Goal: Transaction & Acquisition: Download file/media

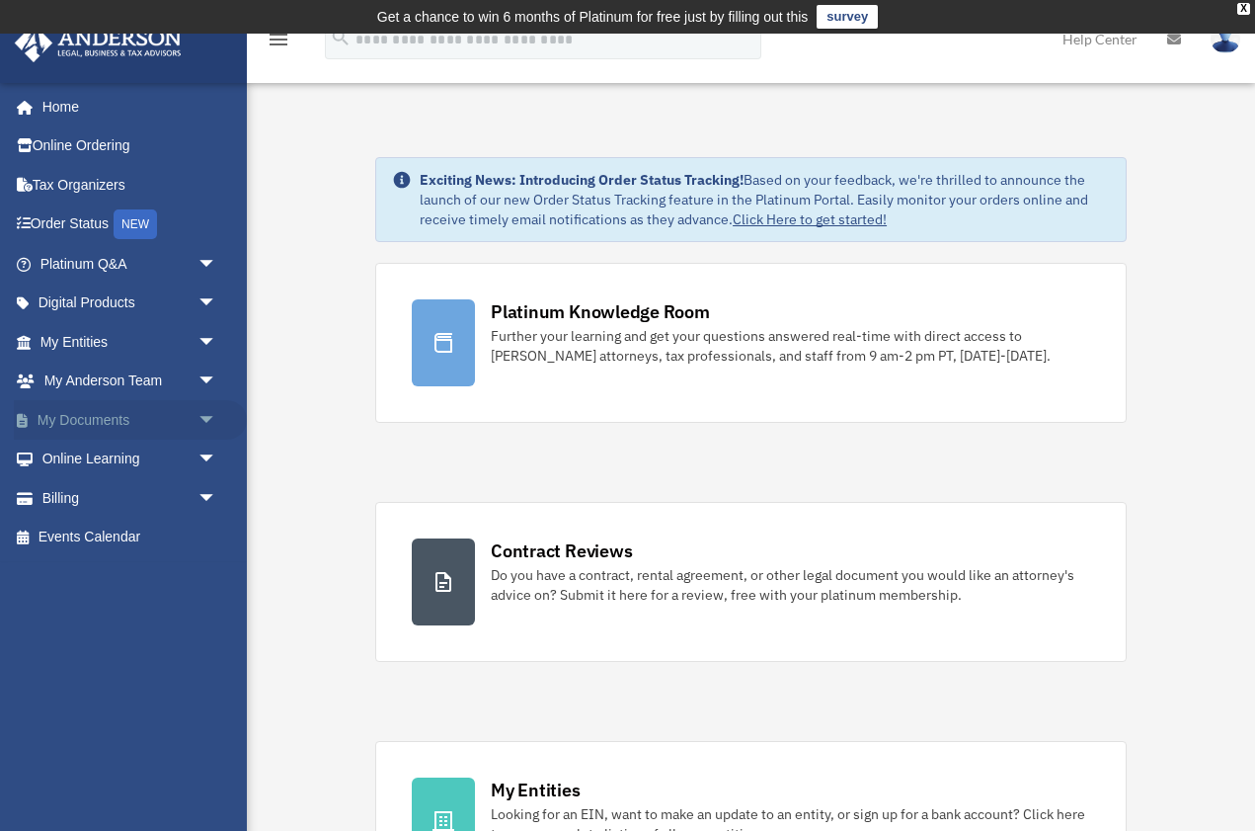
click at [198, 416] on span "arrow_drop_down" at bounding box center [218, 420] width 40 height 40
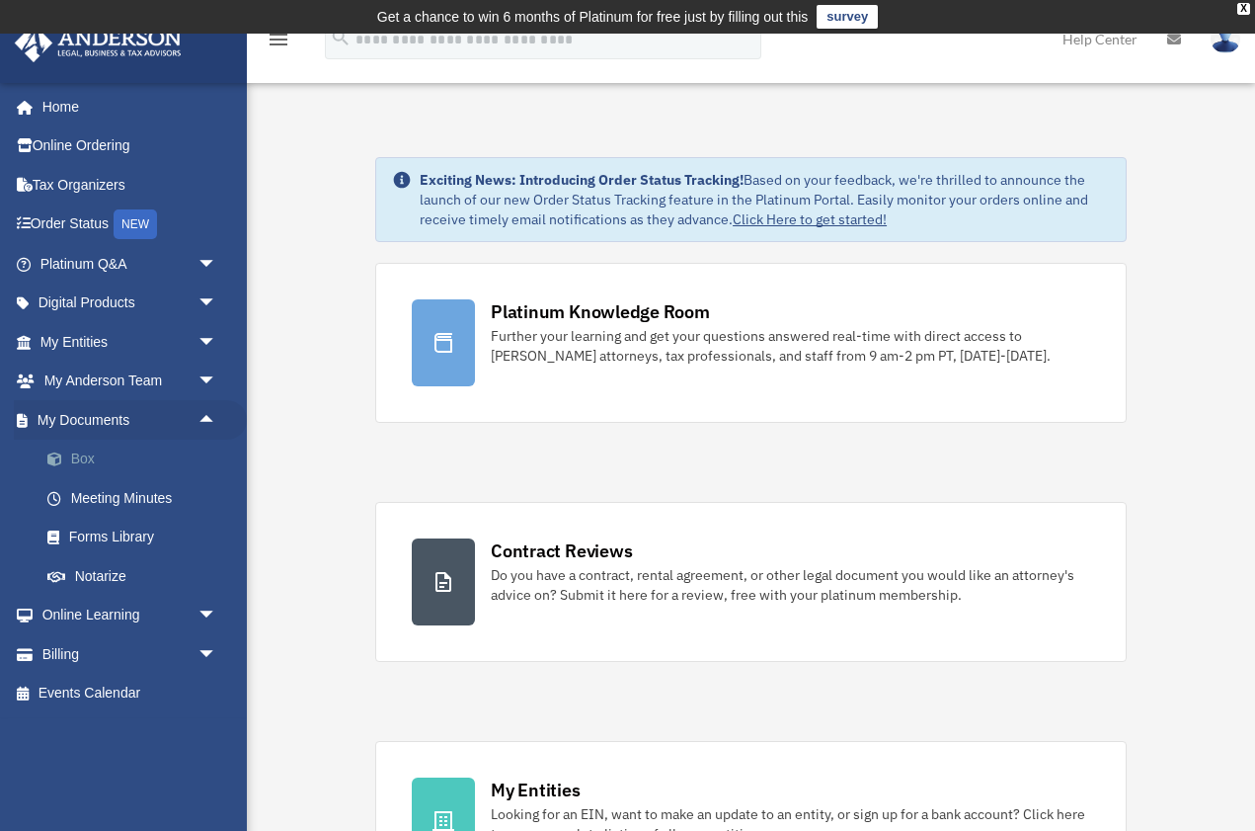
click at [75, 459] on link "Box" at bounding box center [137, 459] width 219 height 40
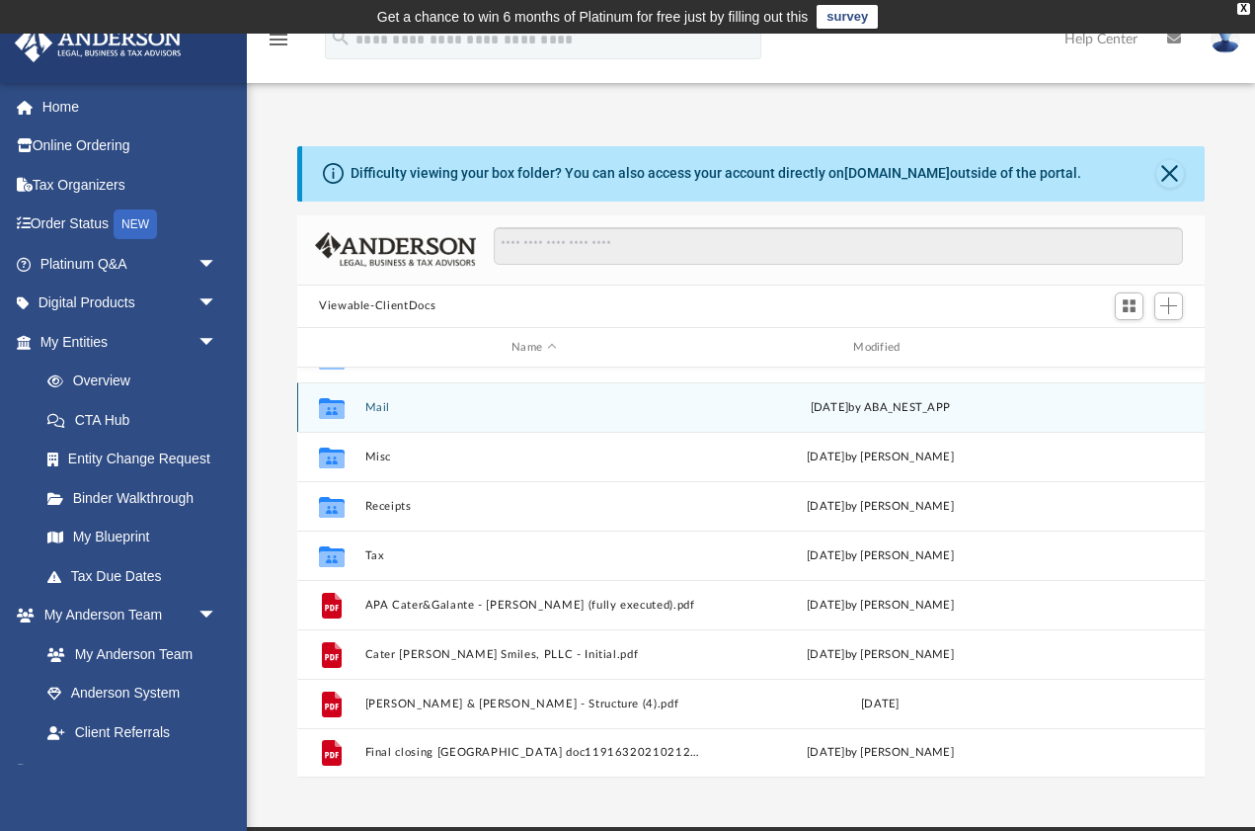
scroll to position [84, 0]
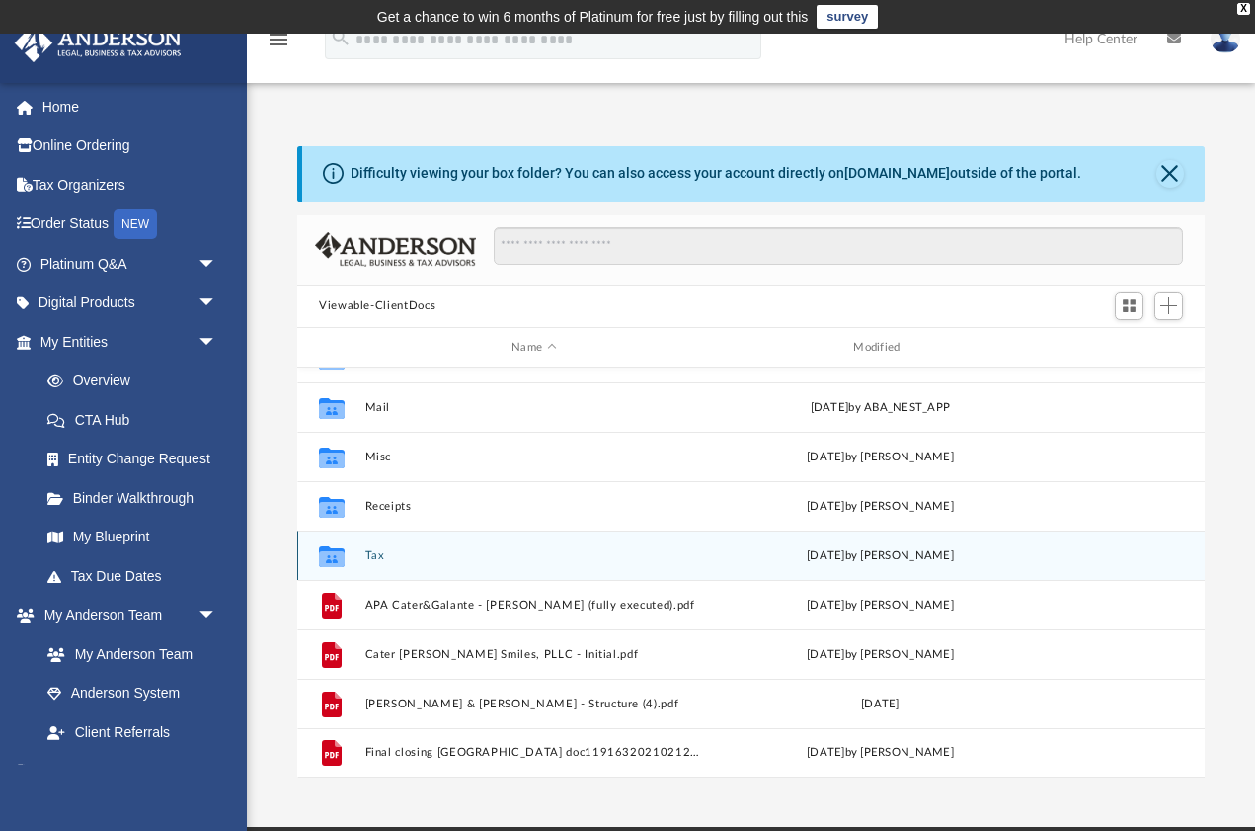
click at [412, 552] on button "Tax" at bounding box center [534, 555] width 338 height 13
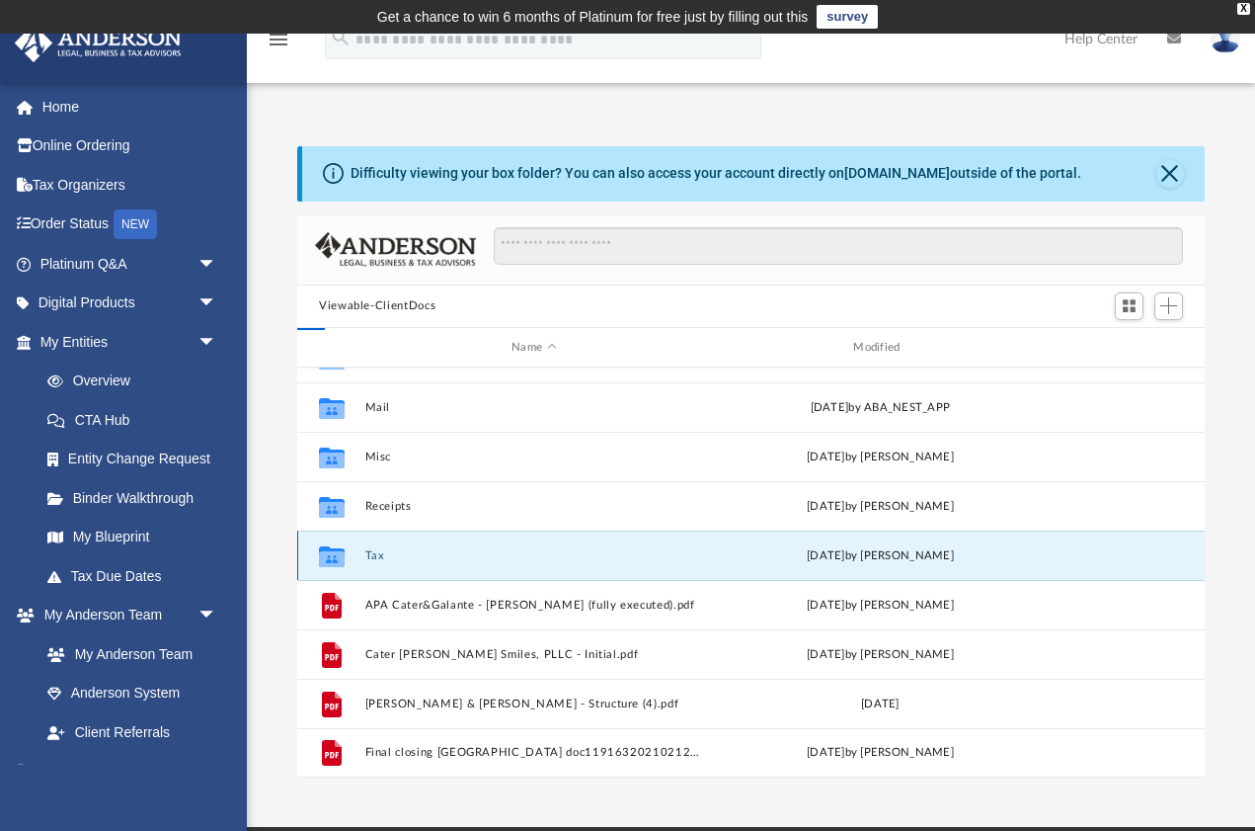
scroll to position [0, 0]
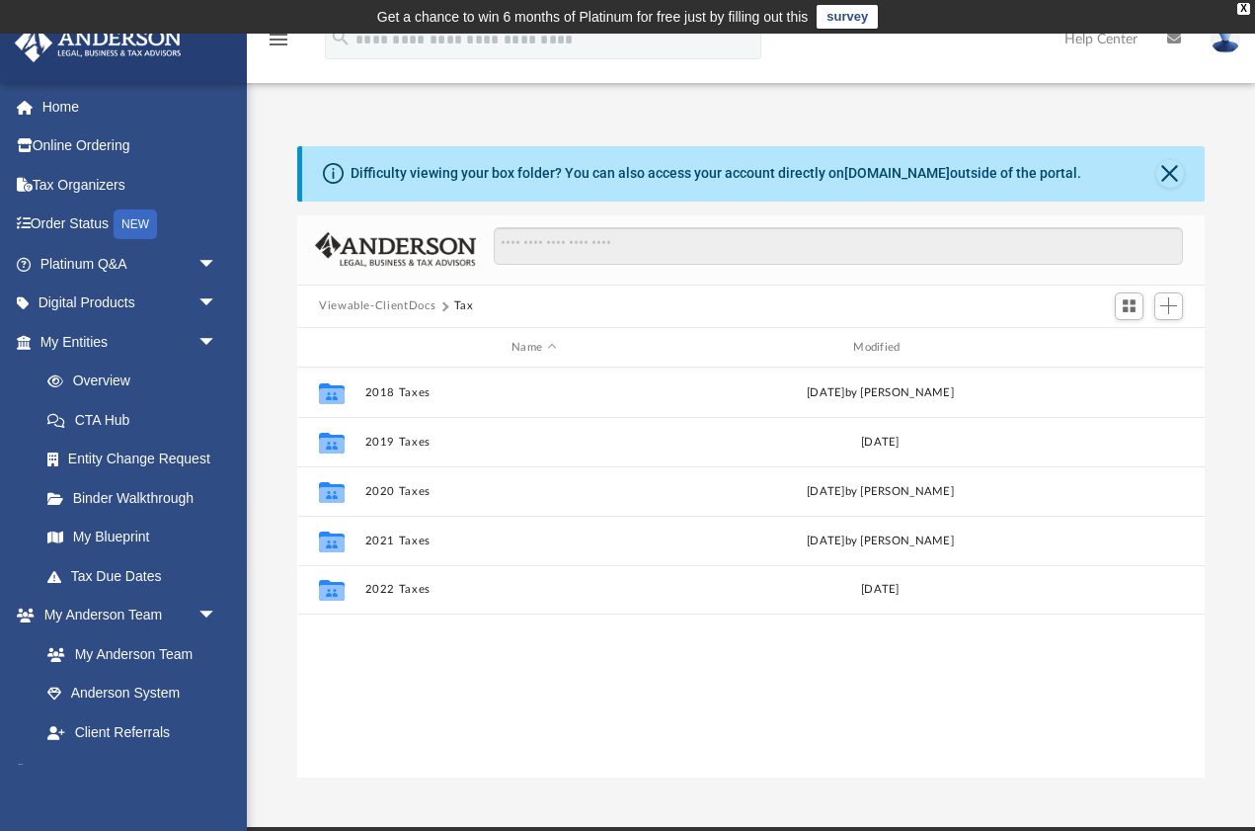
click at [388, 304] on button "Viewable-ClientDocs" at bounding box center [377, 306] width 117 height 18
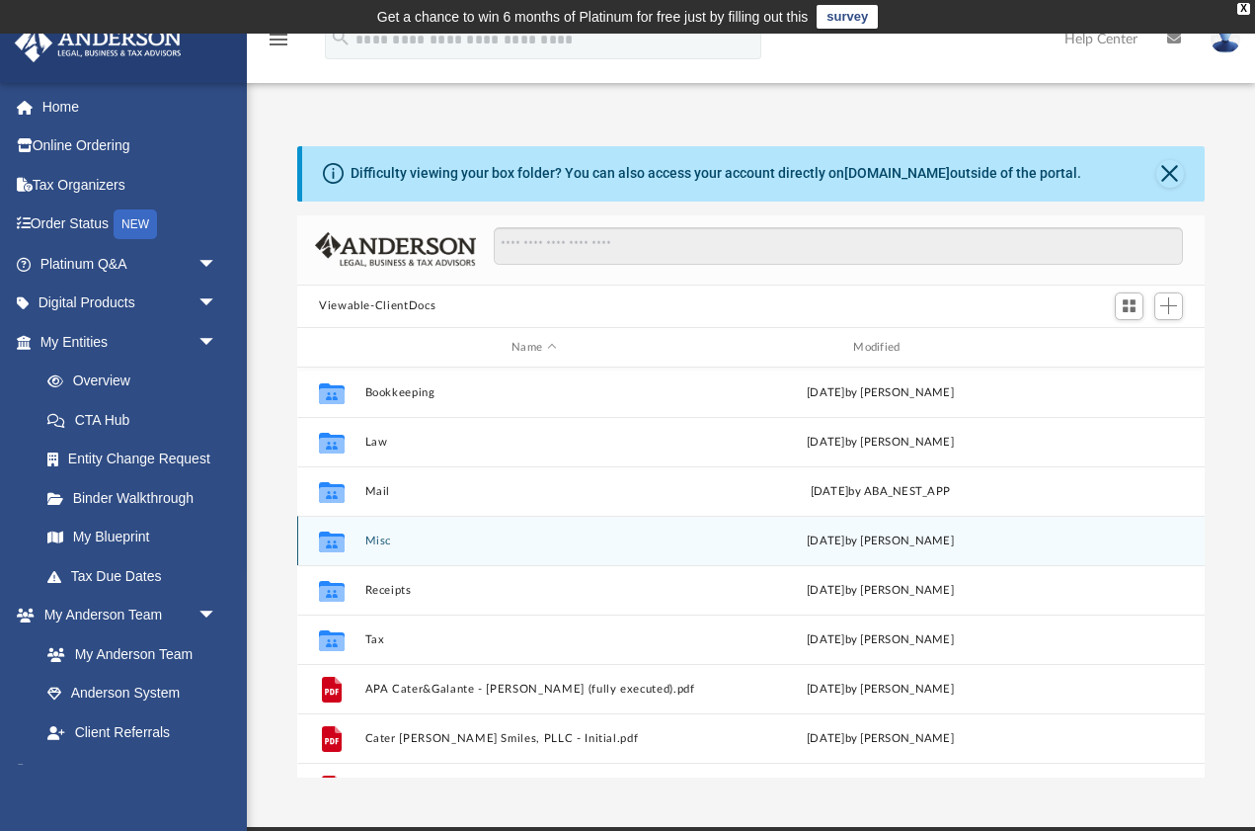
click at [388, 536] on button "Misc" at bounding box center [534, 540] width 338 height 13
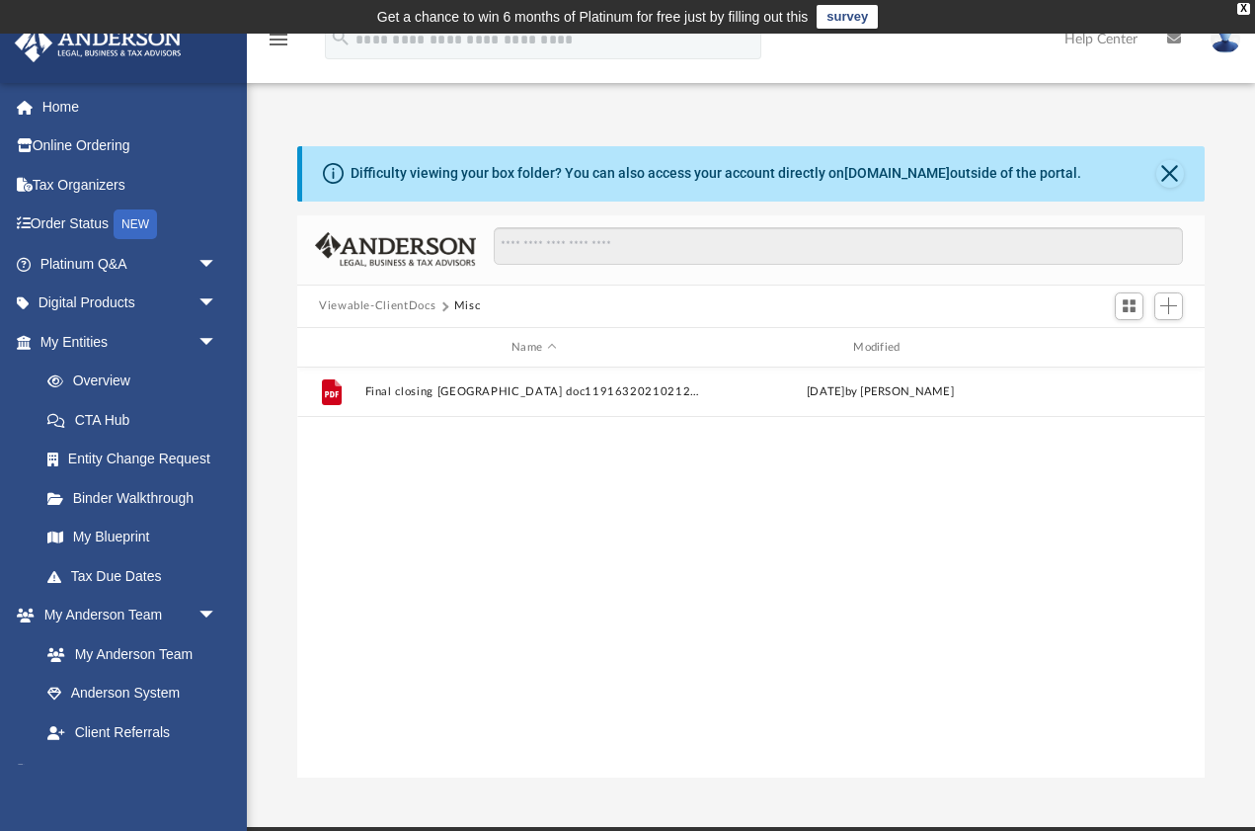
click at [376, 316] on div "Viewable-ClientDocs Misc" at bounding box center [751, 306] width 908 height 43
click at [372, 301] on button "Viewable-ClientDocs" at bounding box center [377, 306] width 117 height 18
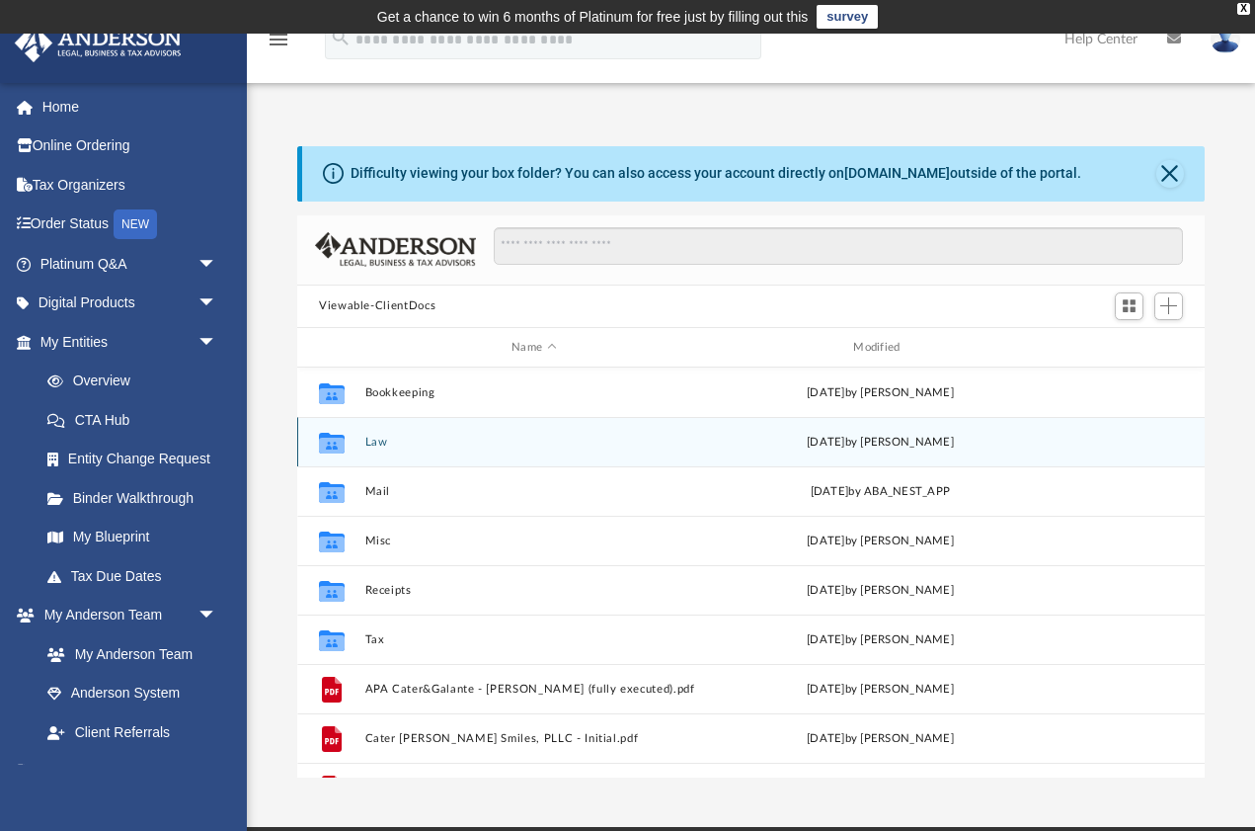
click at [368, 440] on button "Law" at bounding box center [534, 442] width 338 height 13
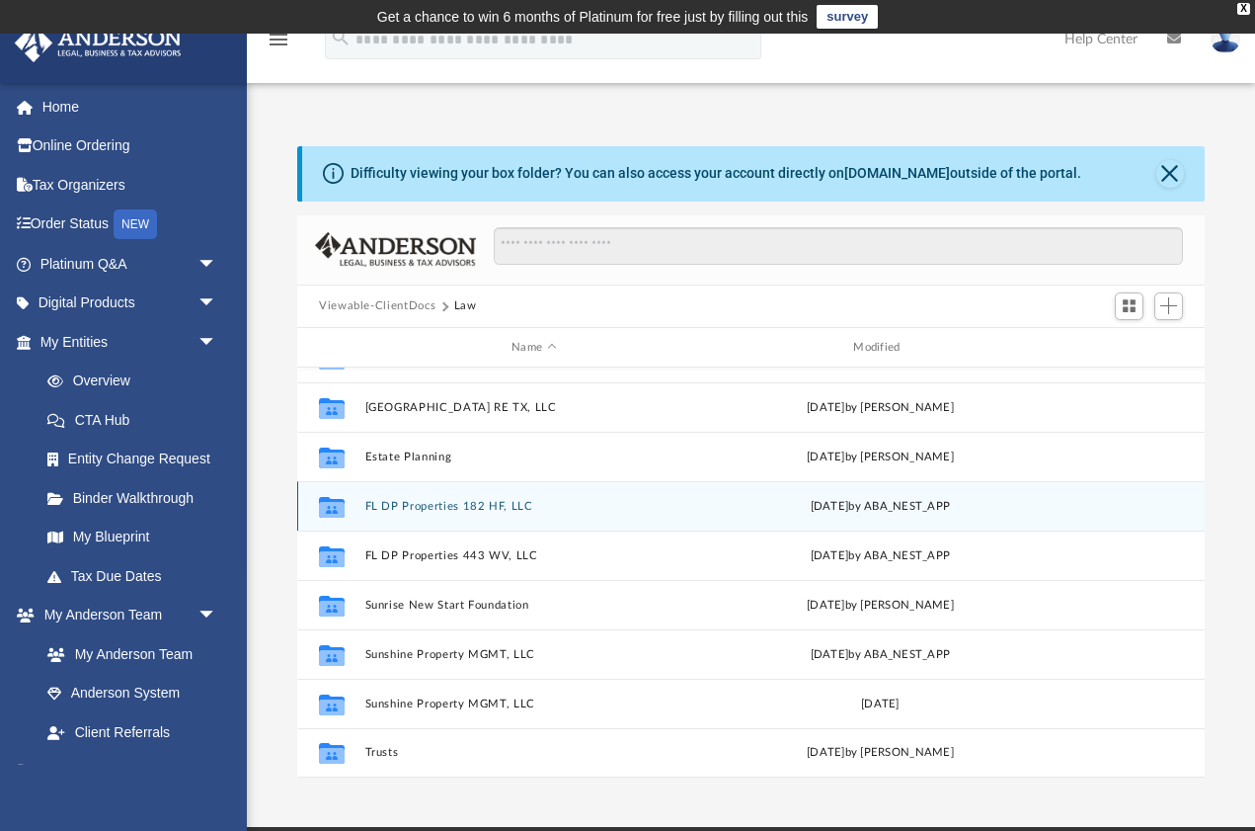
scroll to position [232, 0]
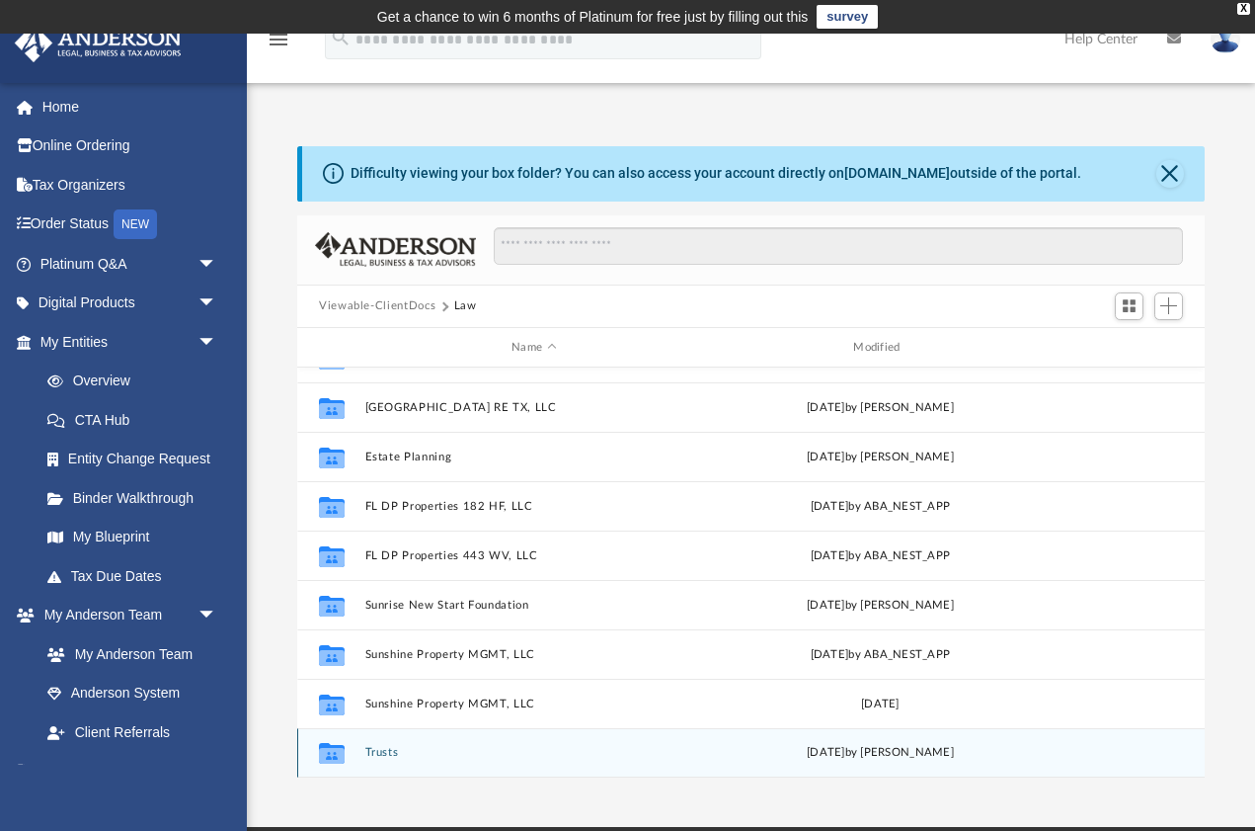
click at [381, 751] on button "Trusts" at bounding box center [534, 753] width 338 height 13
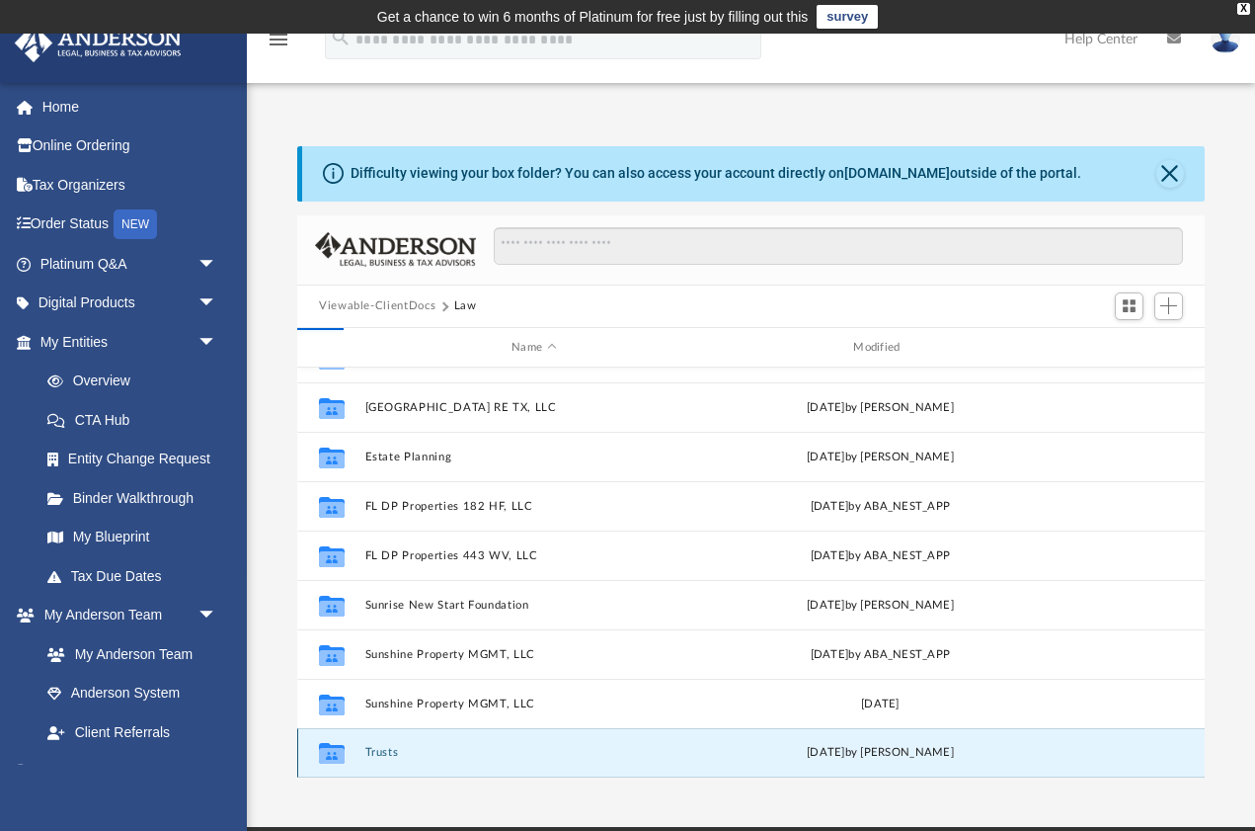
scroll to position [0, 0]
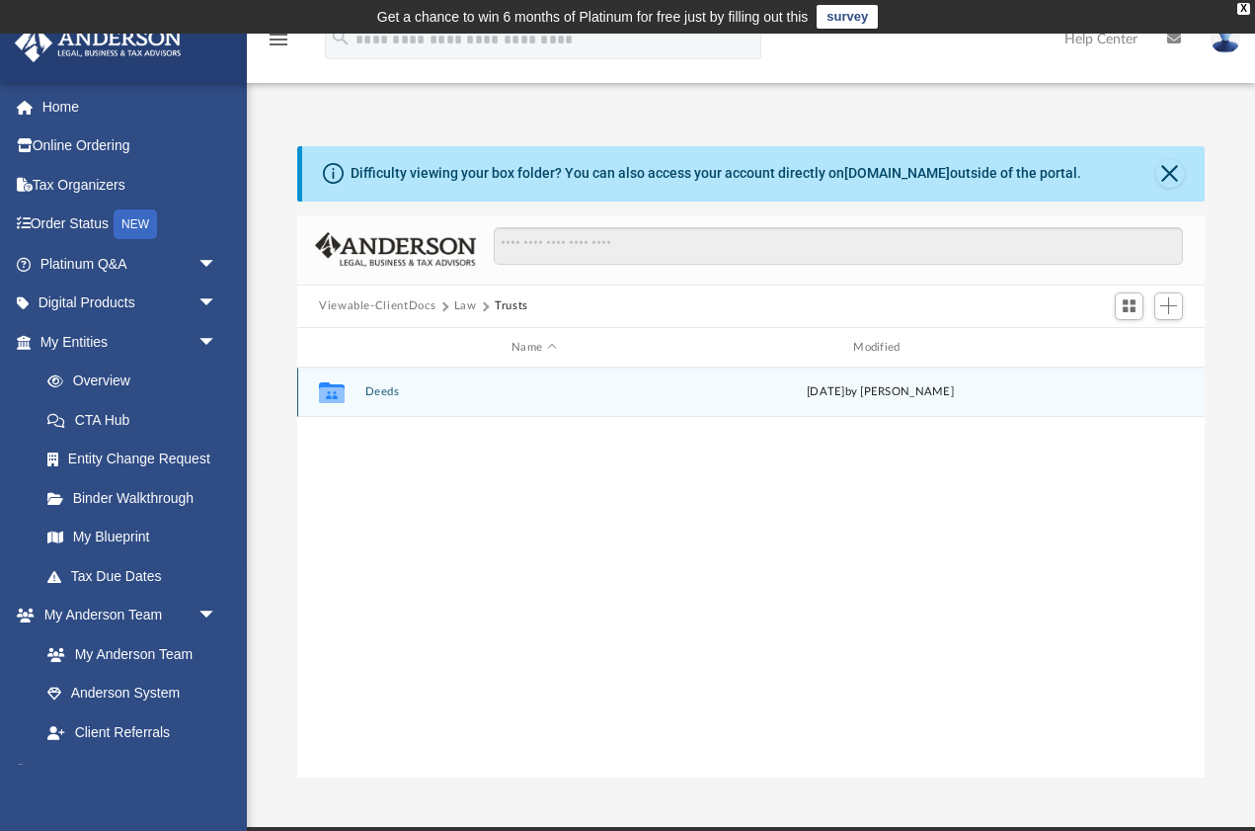
click at [392, 395] on button "Deeds" at bounding box center [534, 392] width 338 height 13
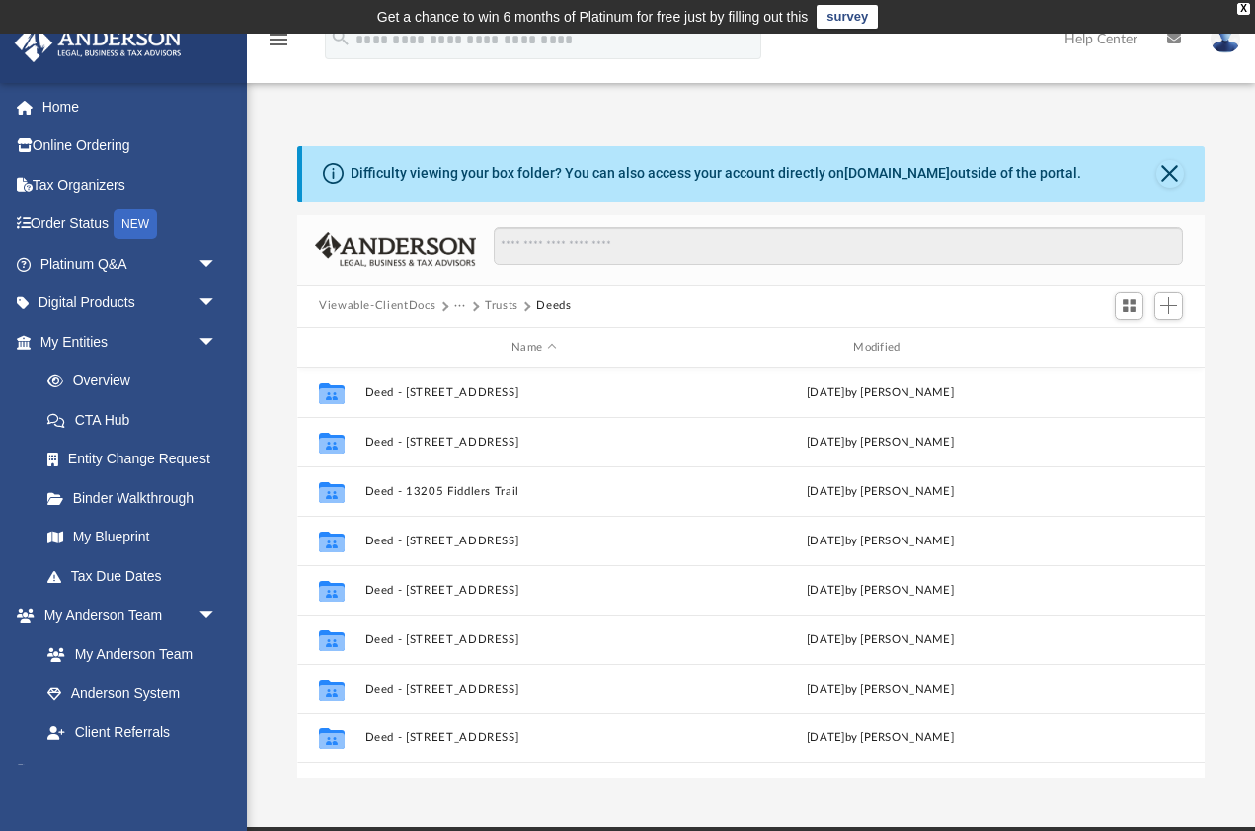
click at [498, 306] on button "Trusts" at bounding box center [502, 306] width 34 height 18
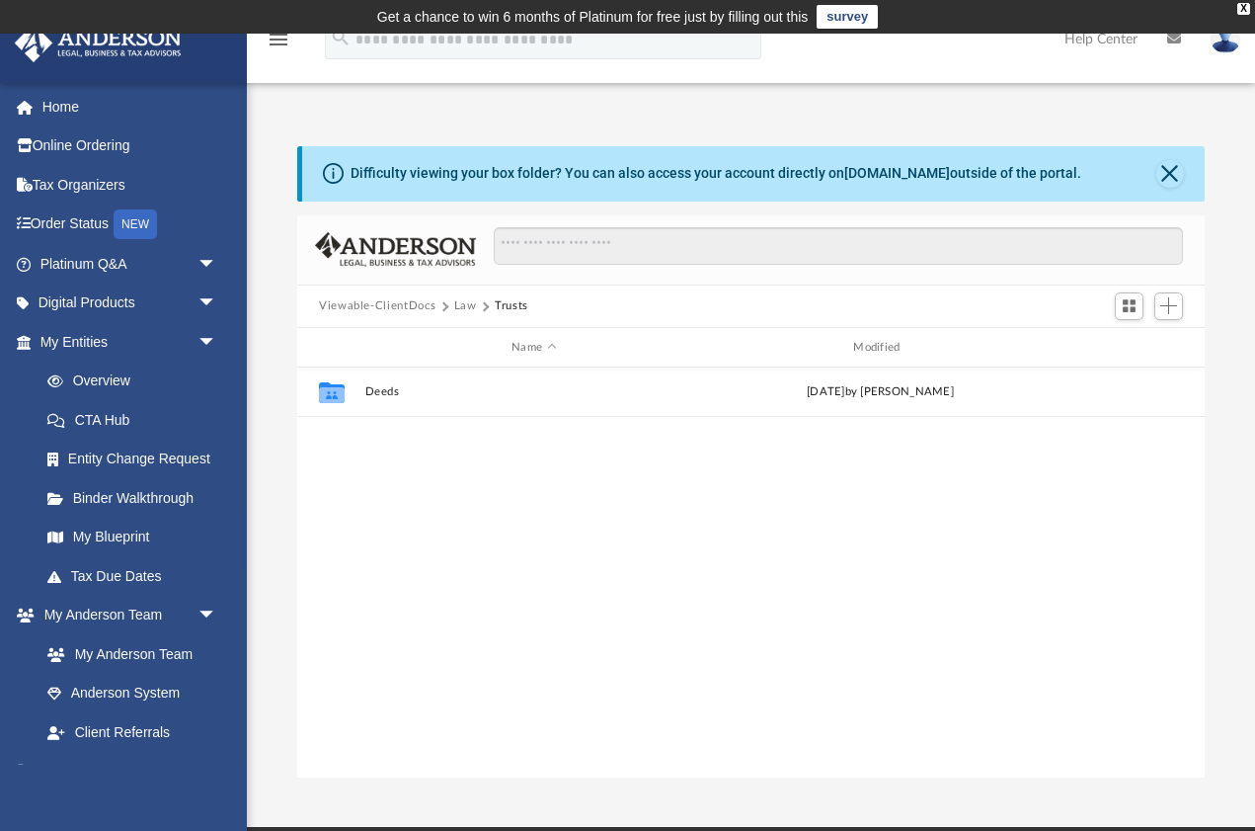
click at [463, 307] on button "Law" at bounding box center [465, 306] width 23 height 18
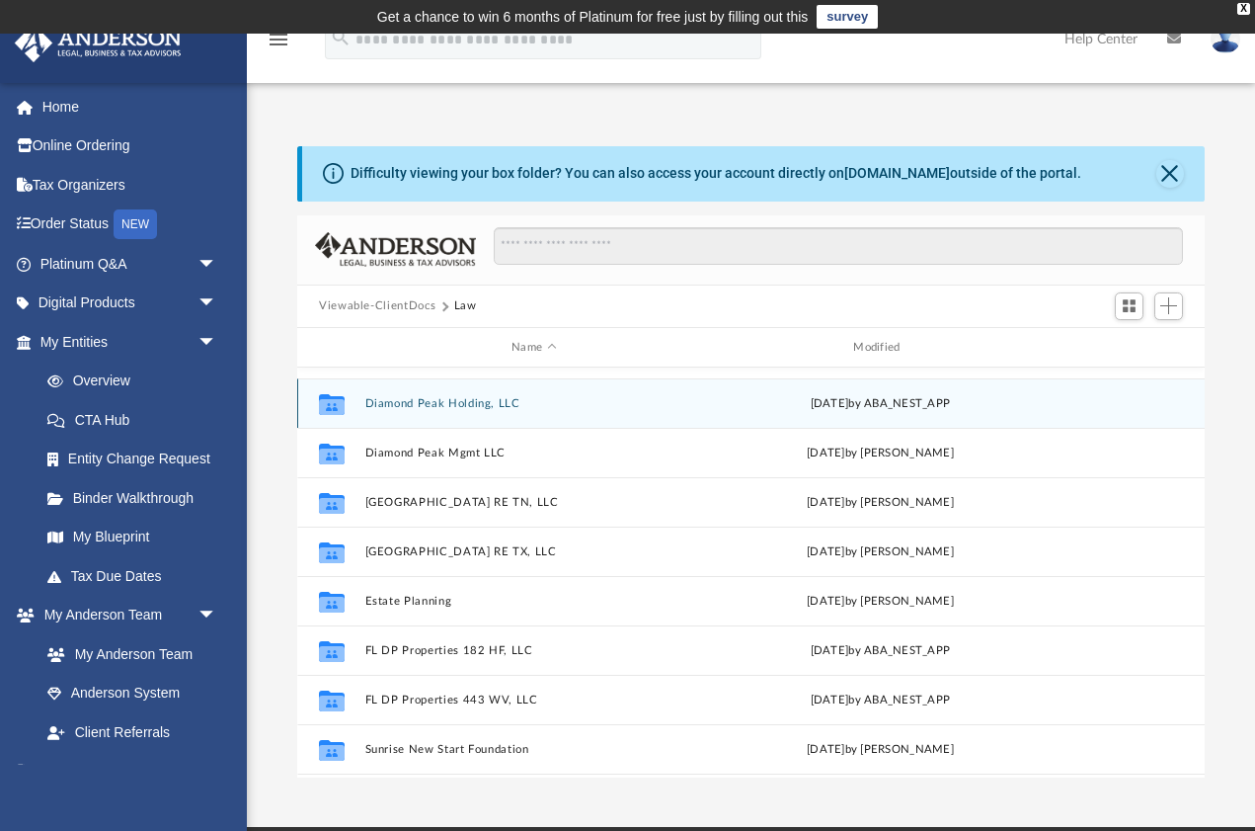
scroll to position [111, 0]
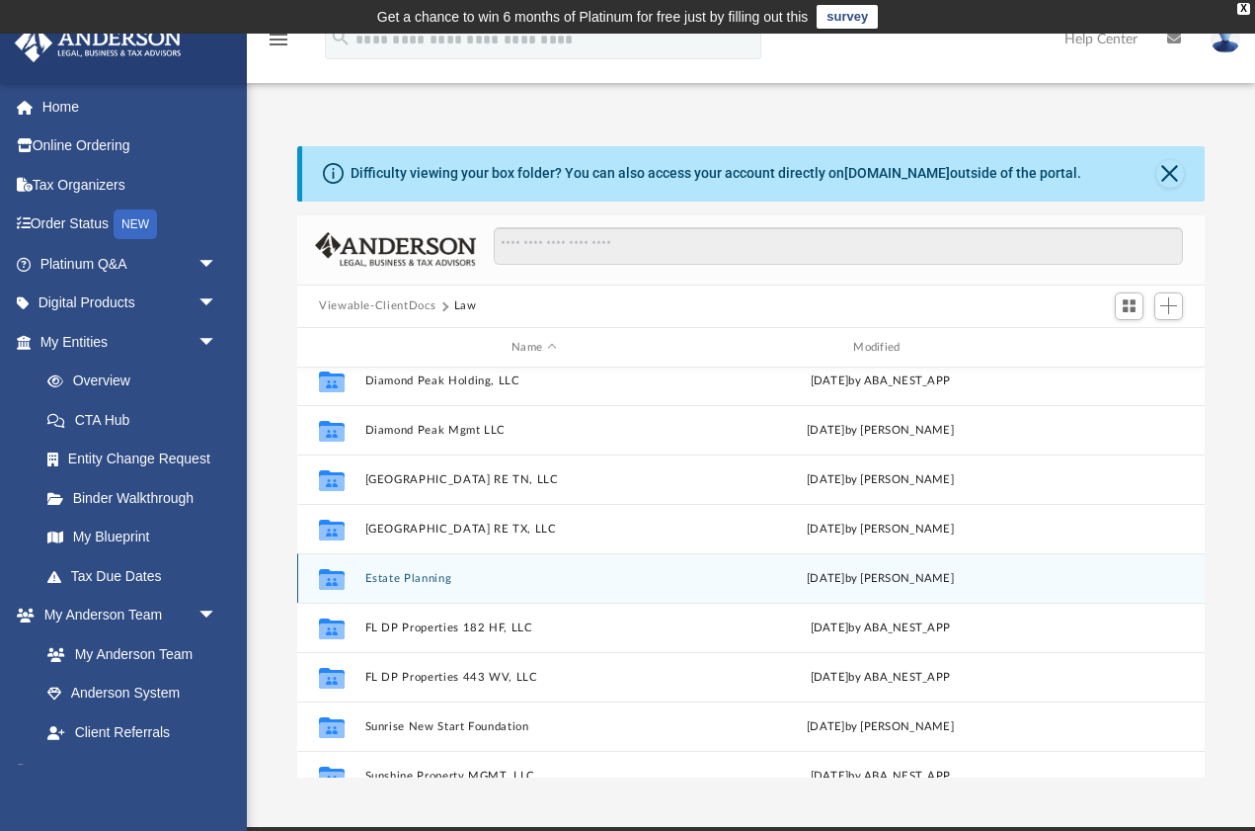
click at [383, 577] on button "Estate Planning" at bounding box center [534, 578] width 338 height 13
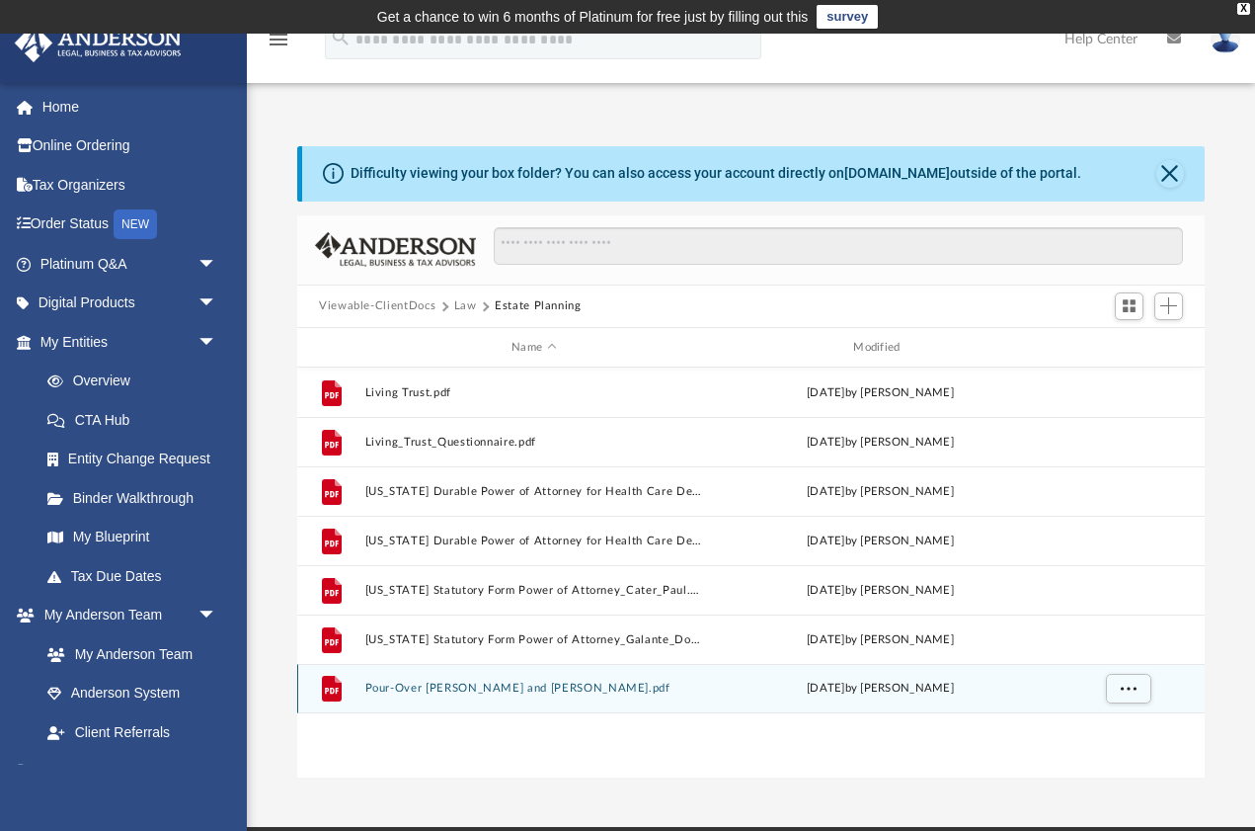
scroll to position [0, 0]
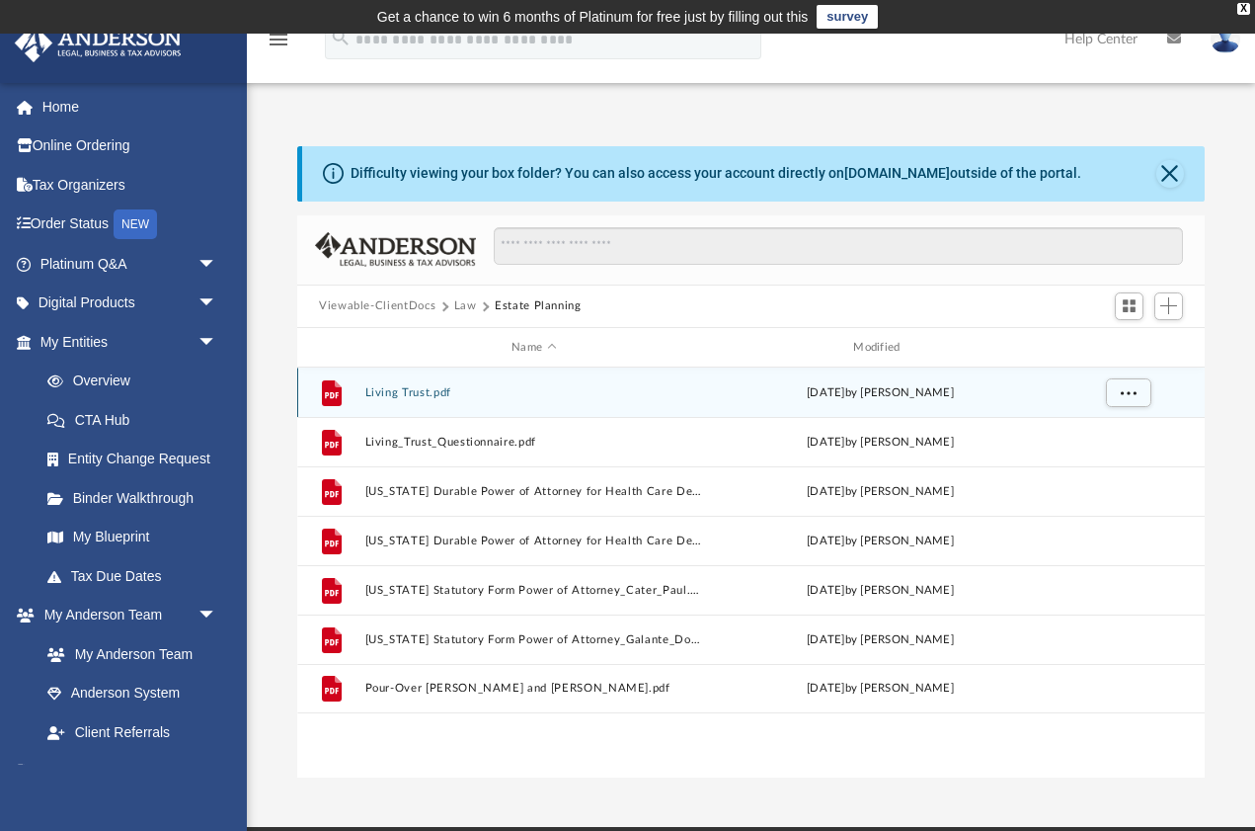
click at [424, 391] on button "Living Trust.pdf" at bounding box center [534, 392] width 338 height 13
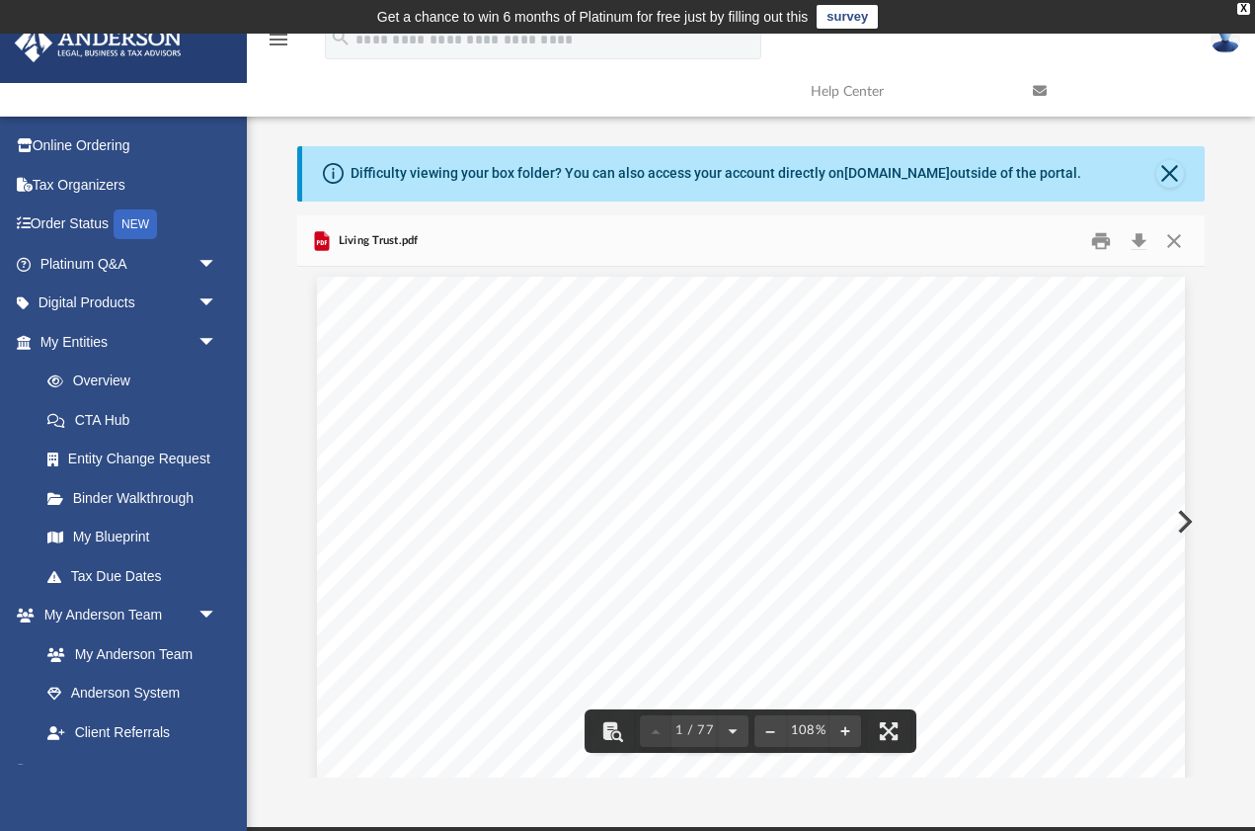
scroll to position [24, 0]
click at [1143, 242] on button "Download" at bounding box center [1139, 240] width 36 height 31
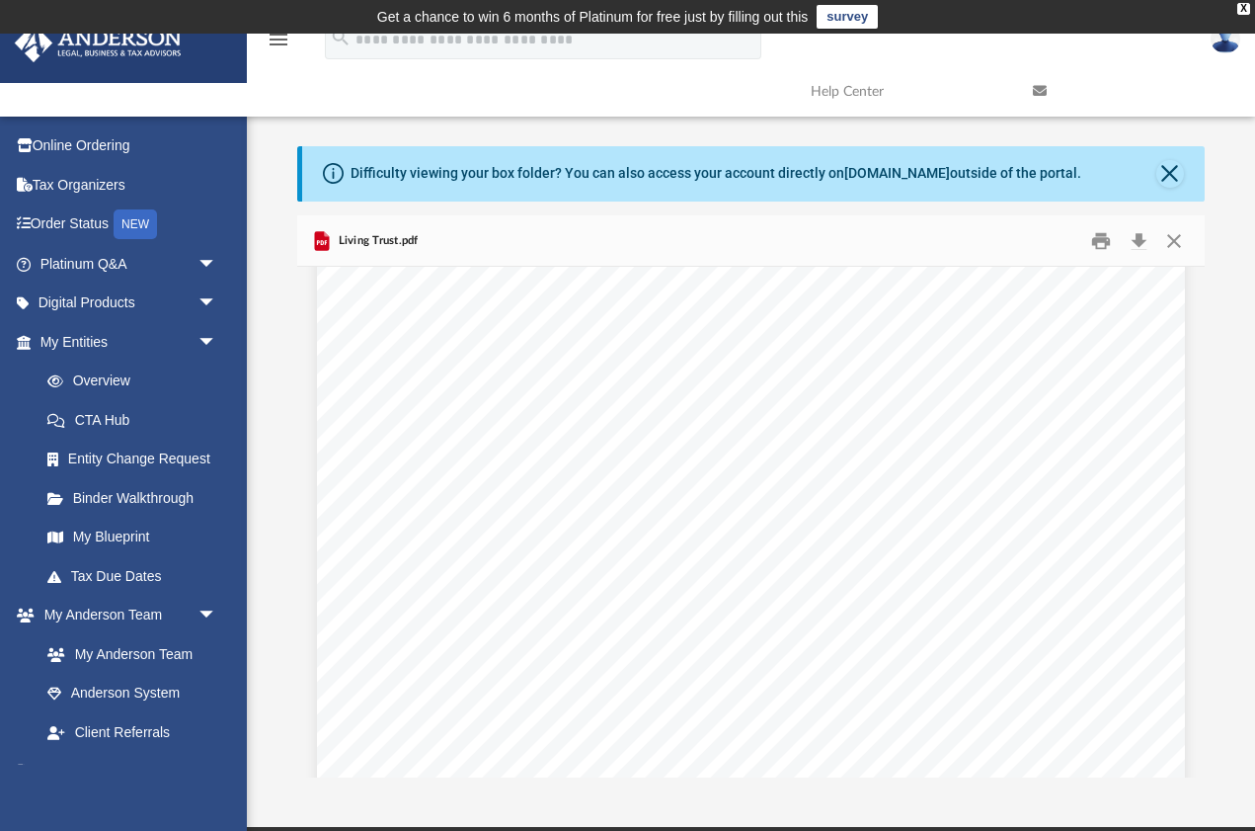
scroll to position [2825, 0]
click at [1166, 172] on button "Close" at bounding box center [1170, 174] width 28 height 28
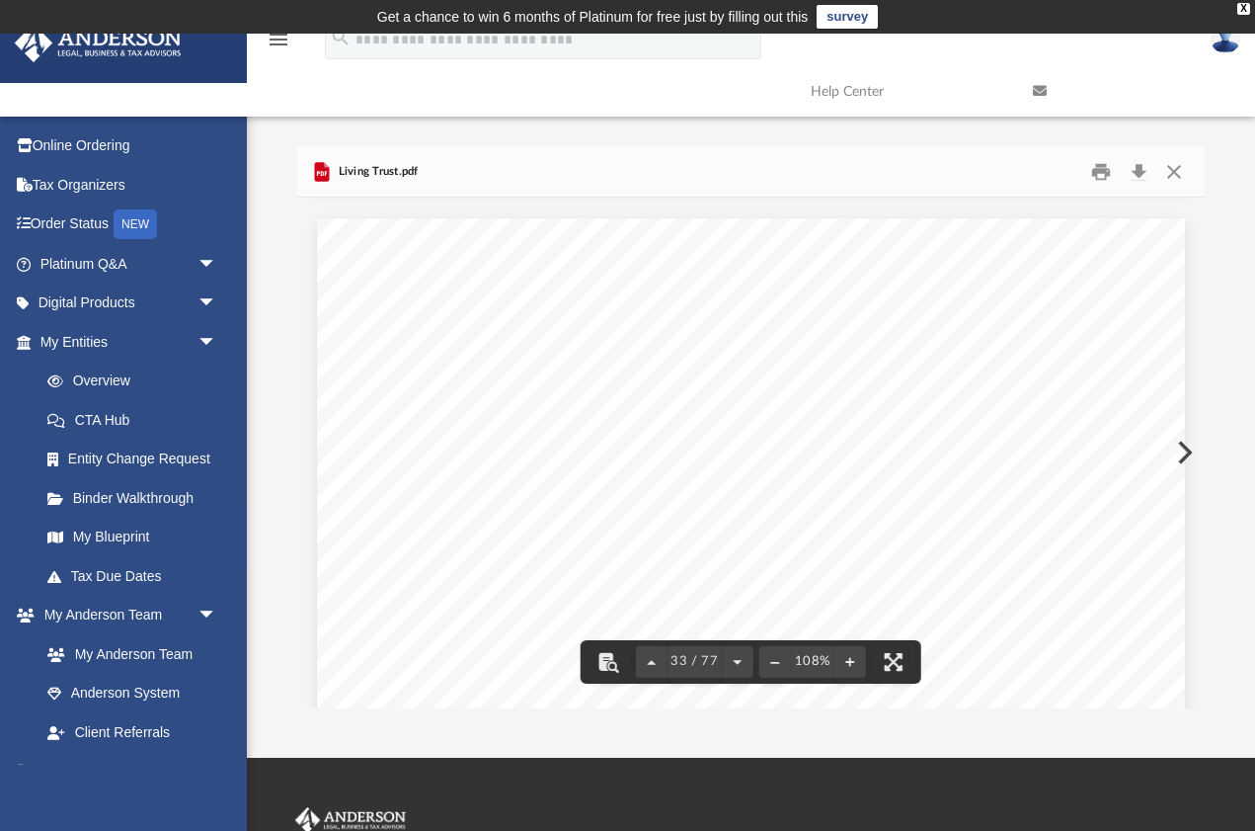
scroll to position [36764, 0]
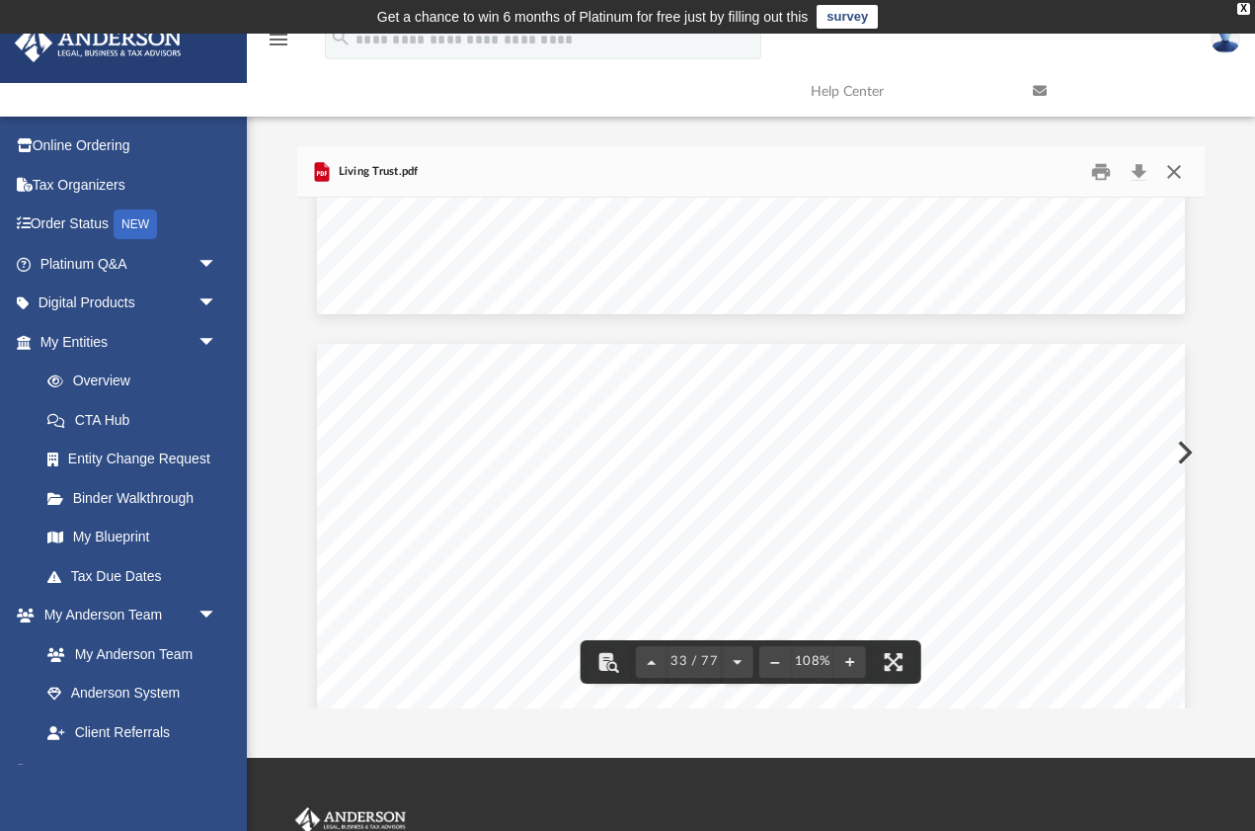
click at [1179, 173] on button "Close" at bounding box center [1174, 171] width 36 height 31
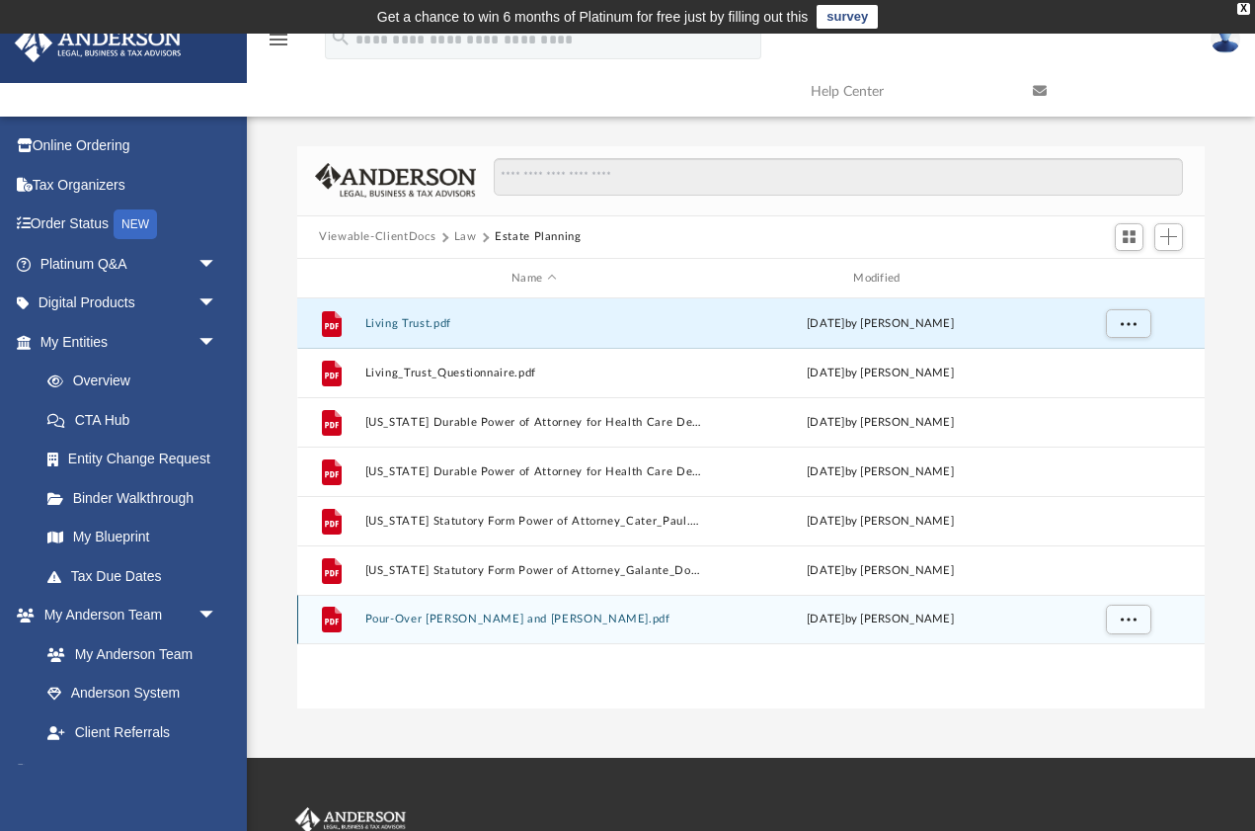
click at [523, 616] on button "Pour-Over Wills - Paul and Donna.pdf" at bounding box center [534, 619] width 338 height 13
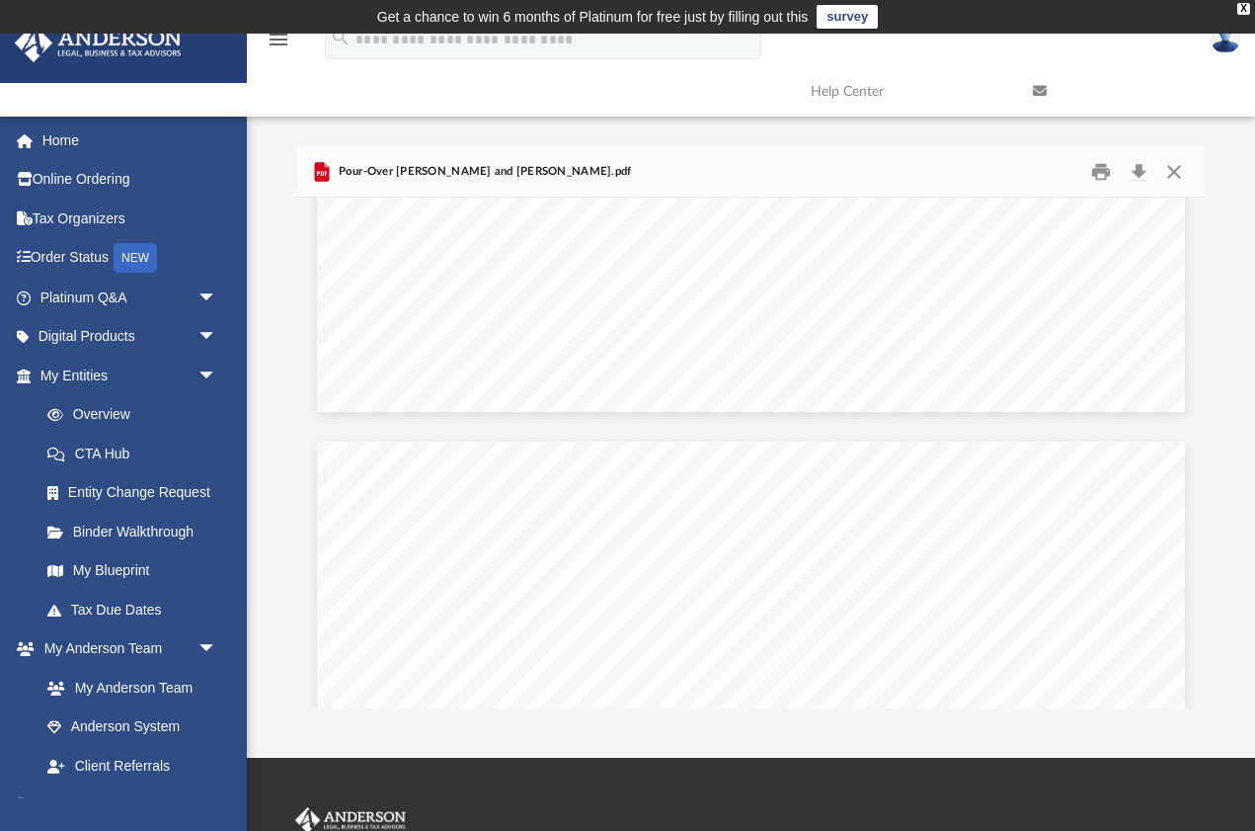
scroll to position [19300, 0]
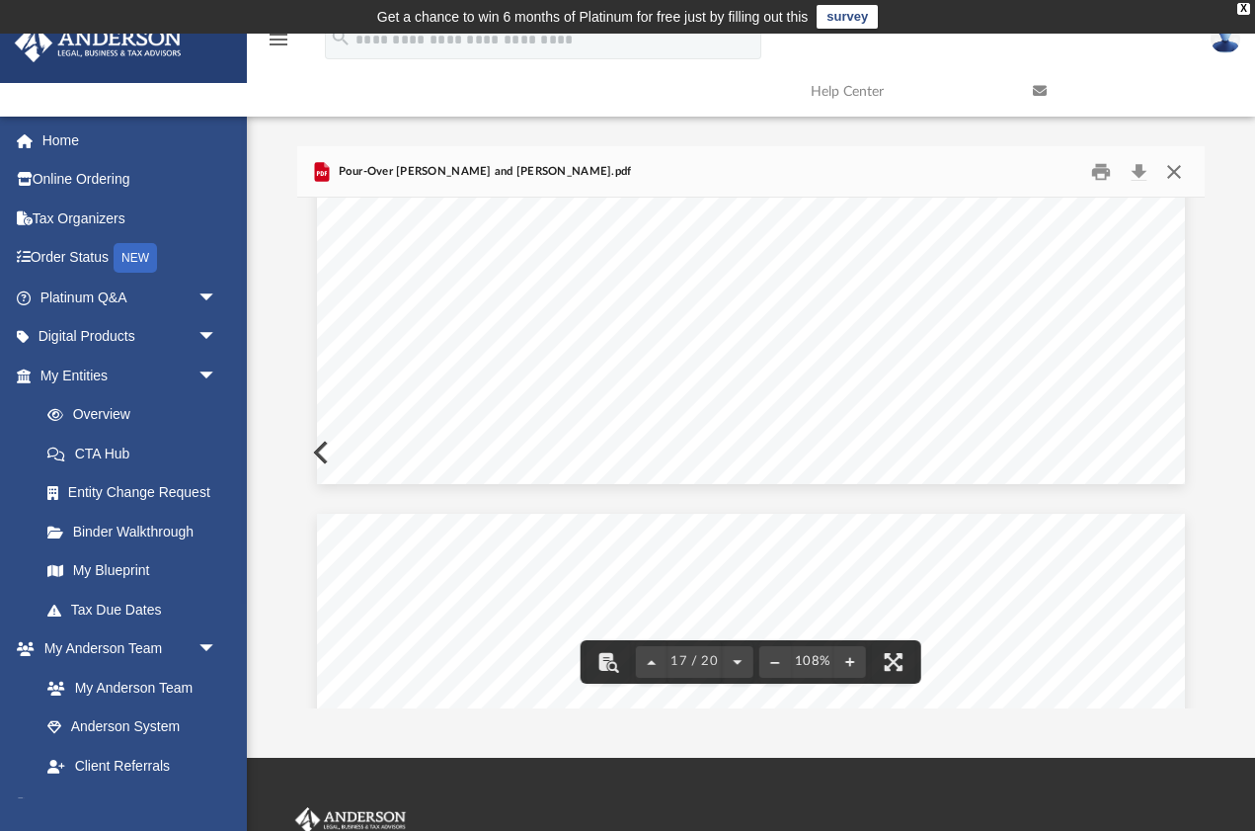
click at [1174, 181] on button "Close" at bounding box center [1174, 171] width 36 height 31
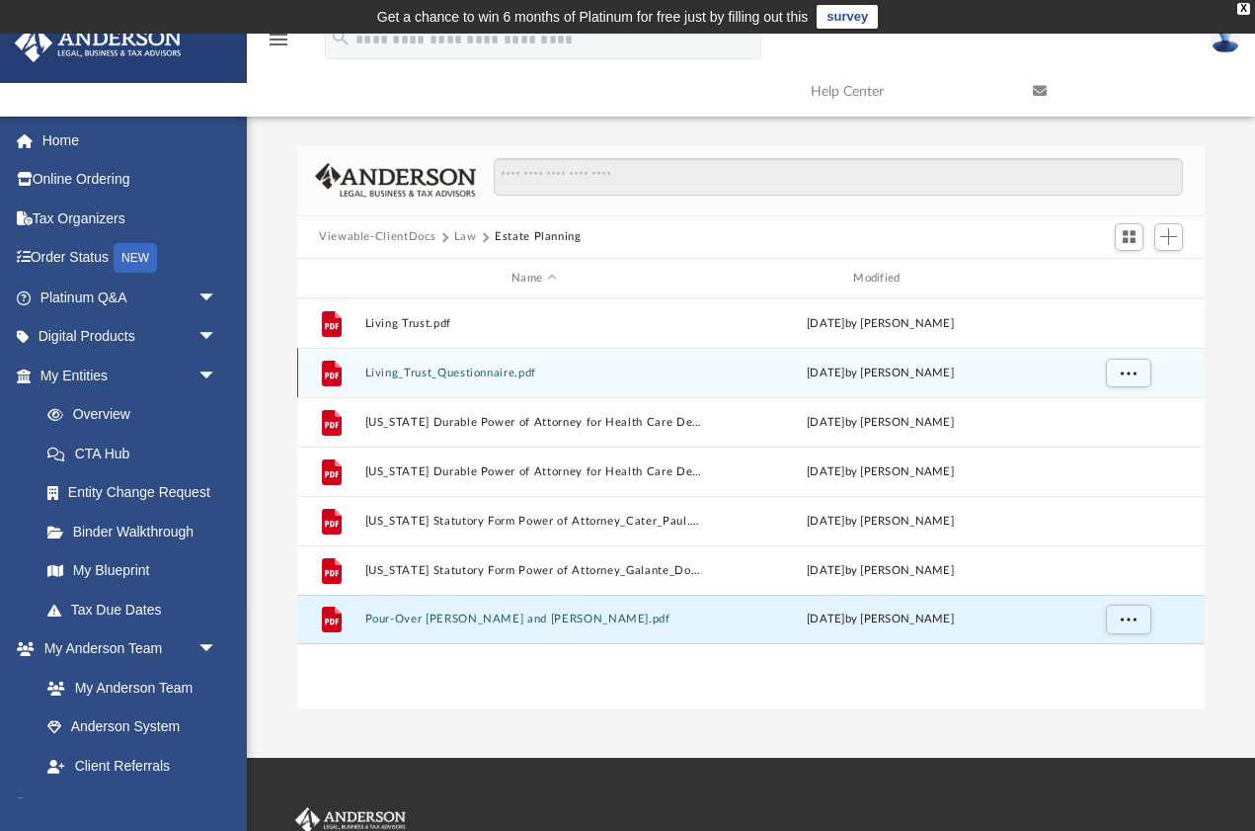
click at [510, 376] on button "Living_Trust_Questionnaire.pdf" at bounding box center [534, 372] width 338 height 13
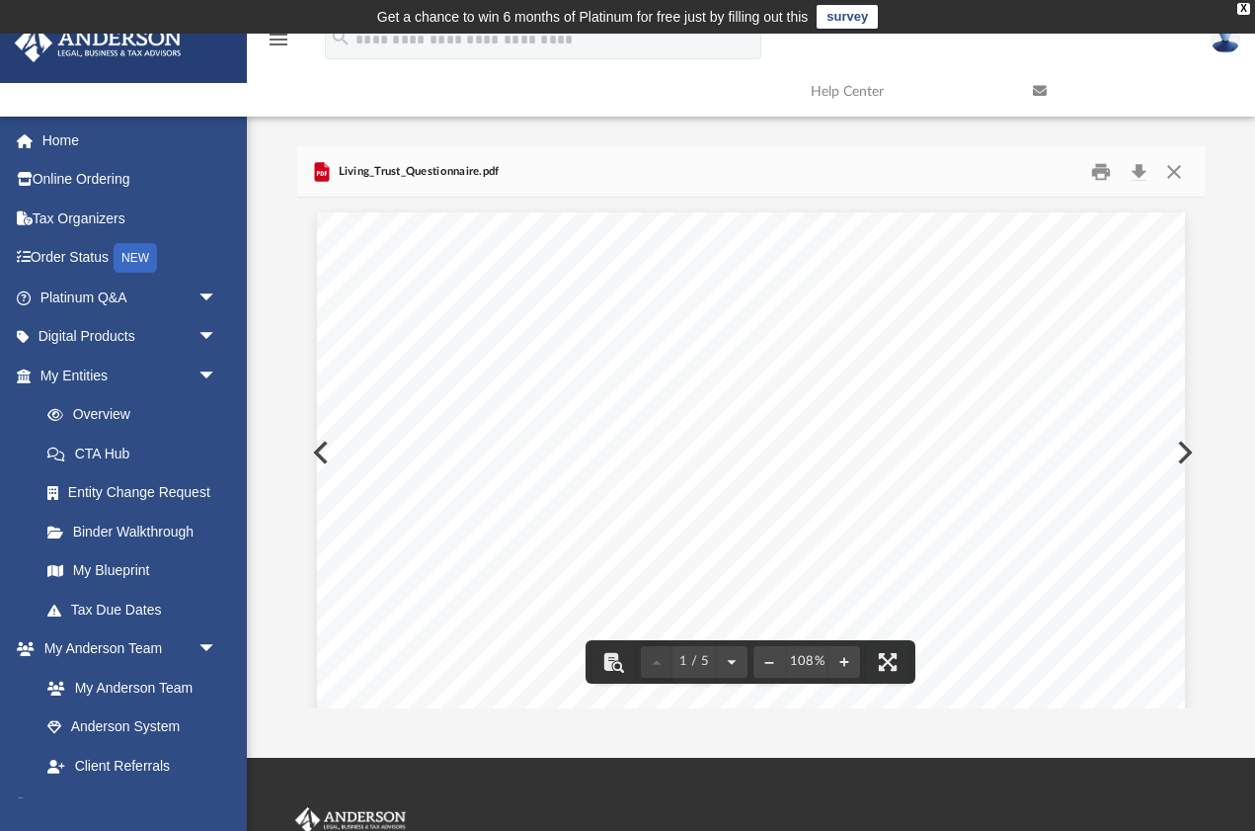
scroll to position [0, 0]
click at [1168, 173] on button "Close" at bounding box center [1174, 171] width 36 height 31
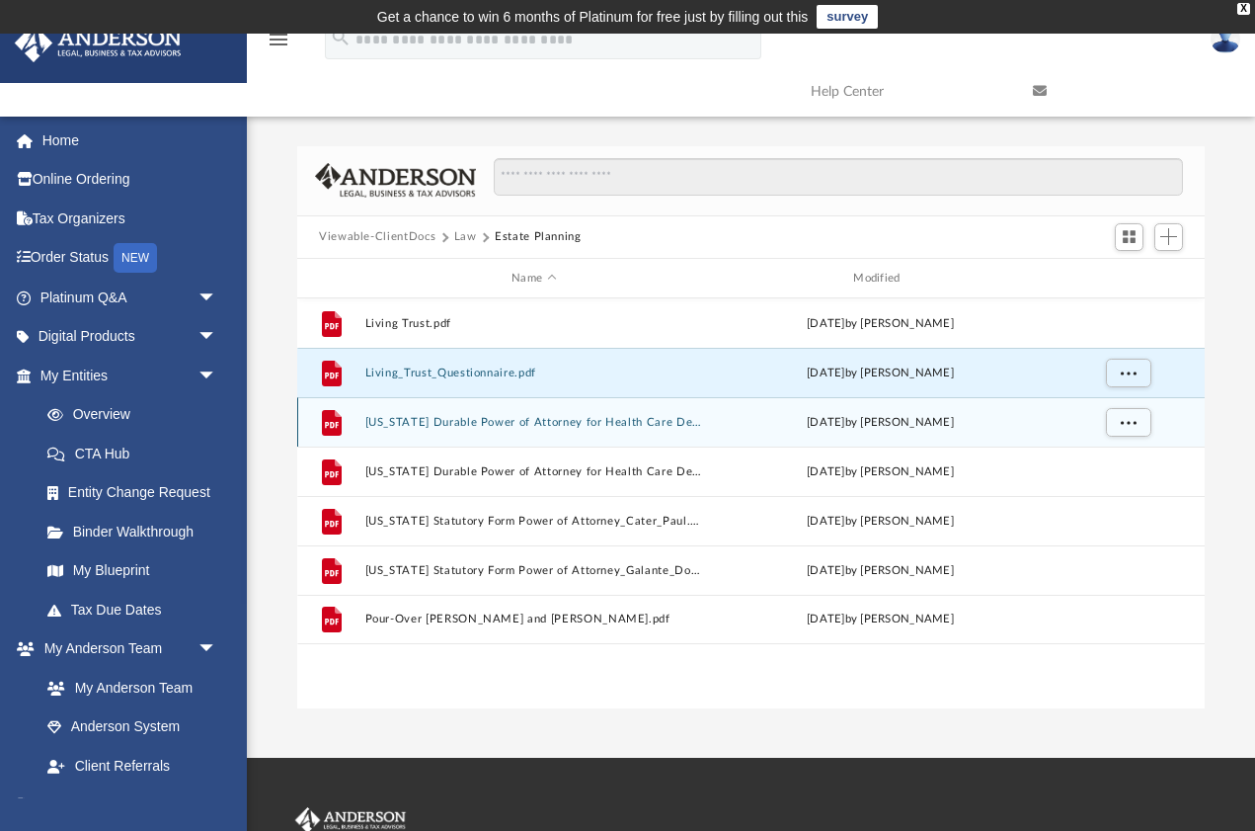
click at [653, 424] on button "Nevada Durable Power of Attorney for Health Care Decisions_Cater_Paul.pdf" at bounding box center [534, 422] width 338 height 13
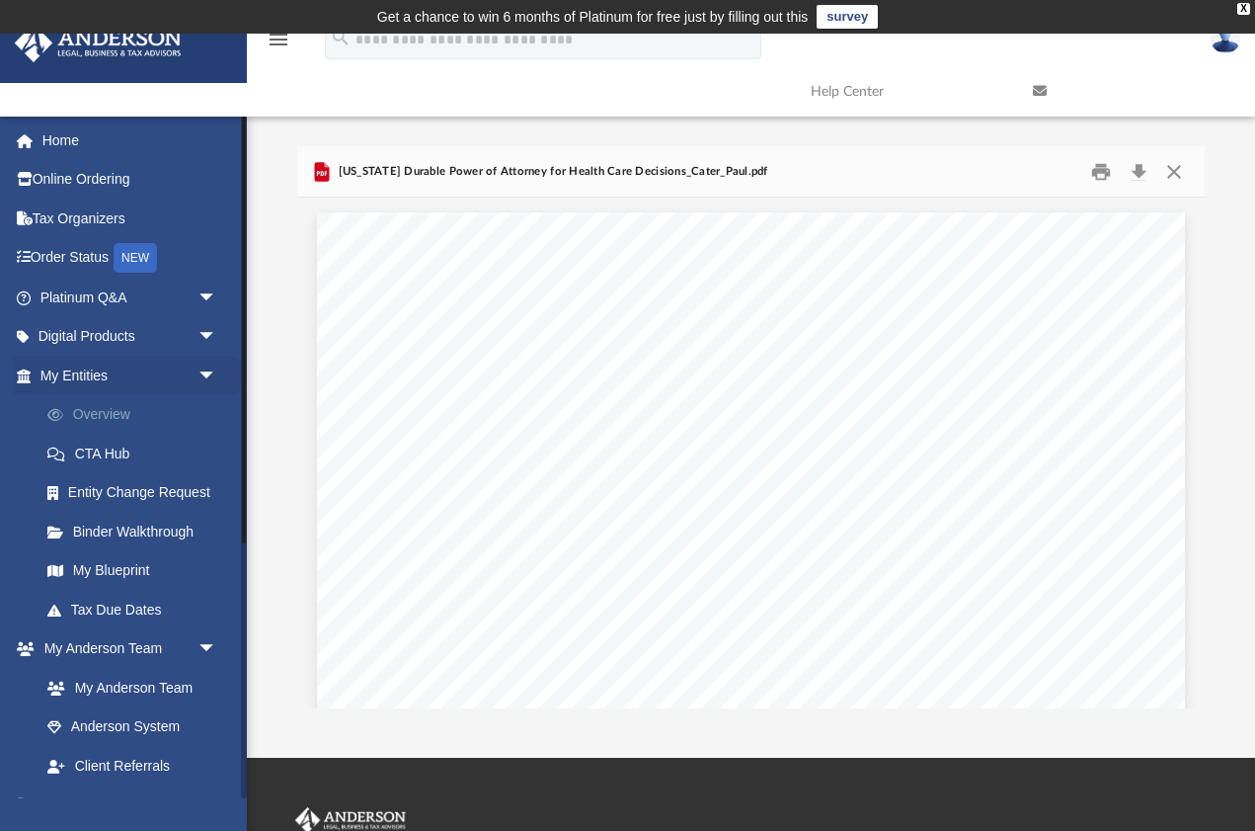
click at [225, 428] on link "Overview" at bounding box center [137, 415] width 219 height 40
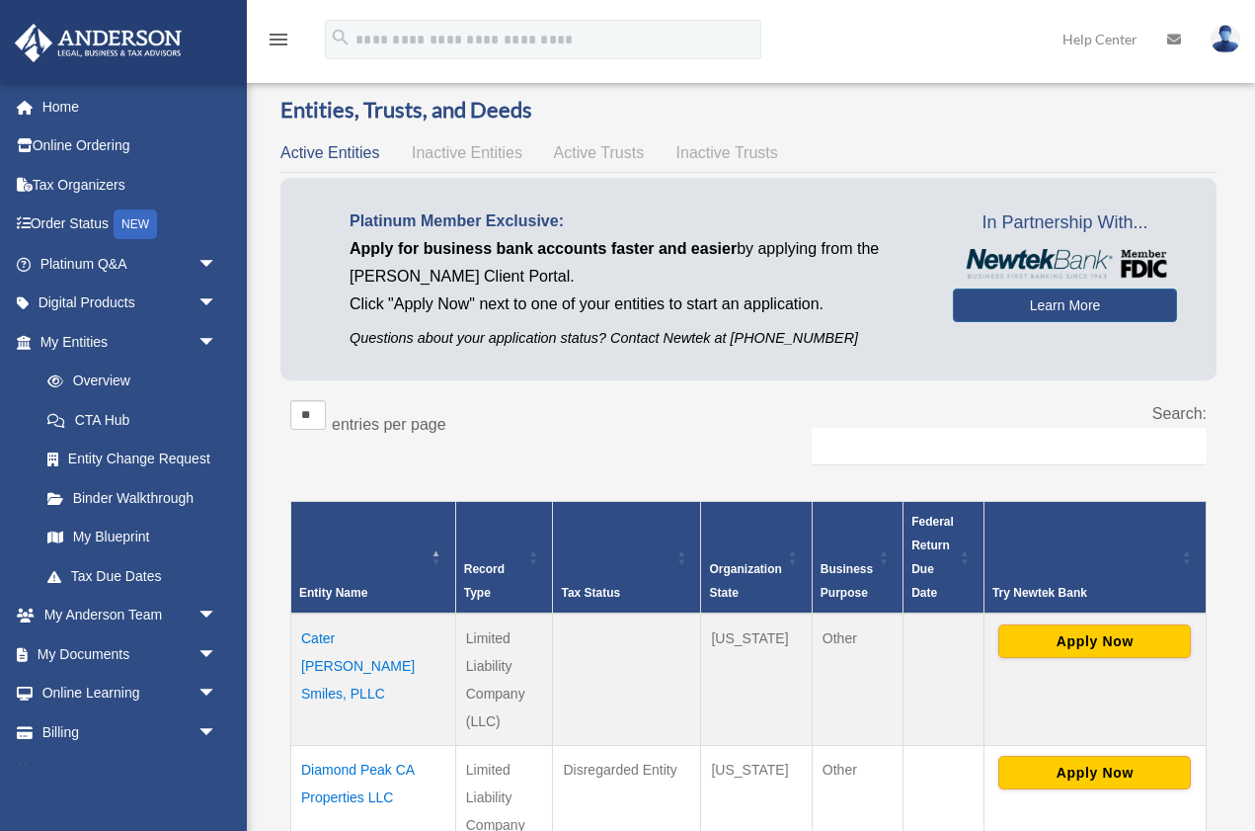
scroll to position [56, 0]
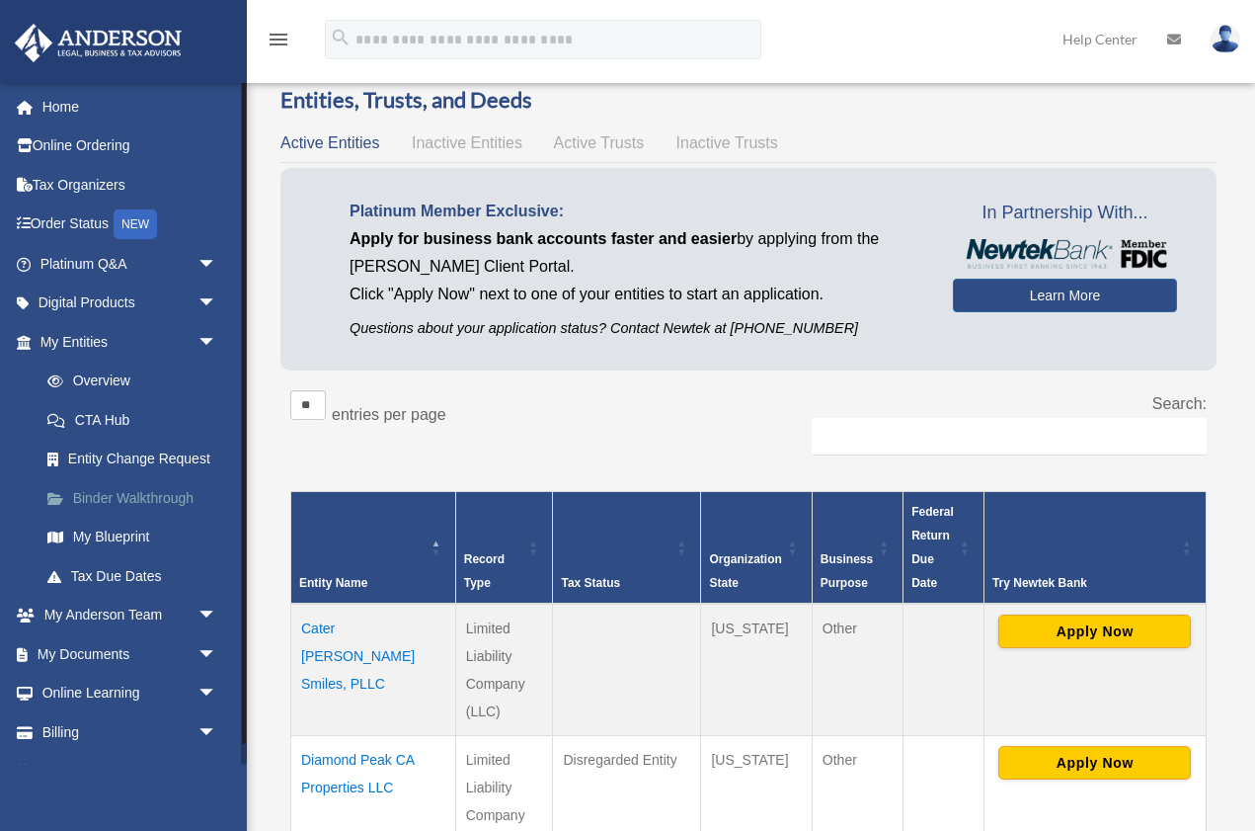
click at [147, 496] on link "Binder Walkthrough" at bounding box center [137, 498] width 219 height 40
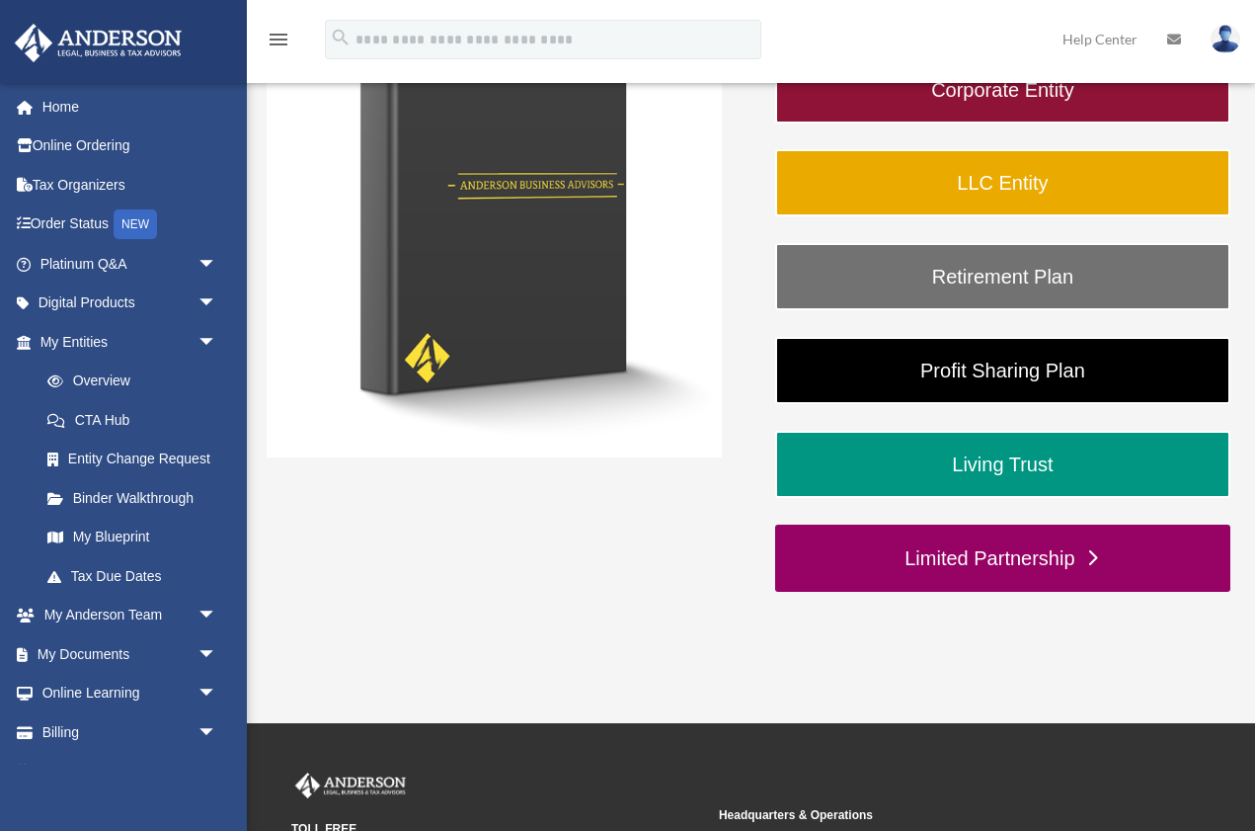
scroll to position [398, 0]
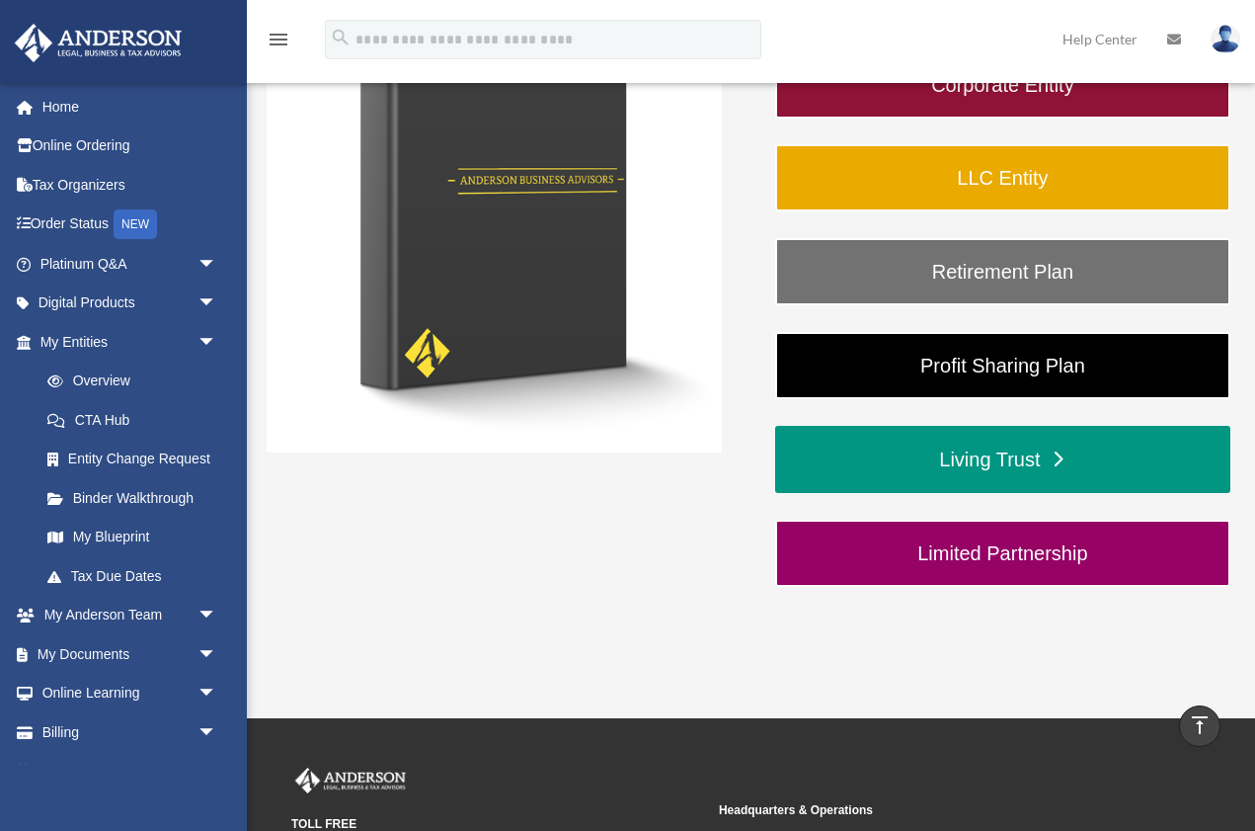
click at [1001, 458] on link "Living Trust" at bounding box center [1002, 459] width 455 height 67
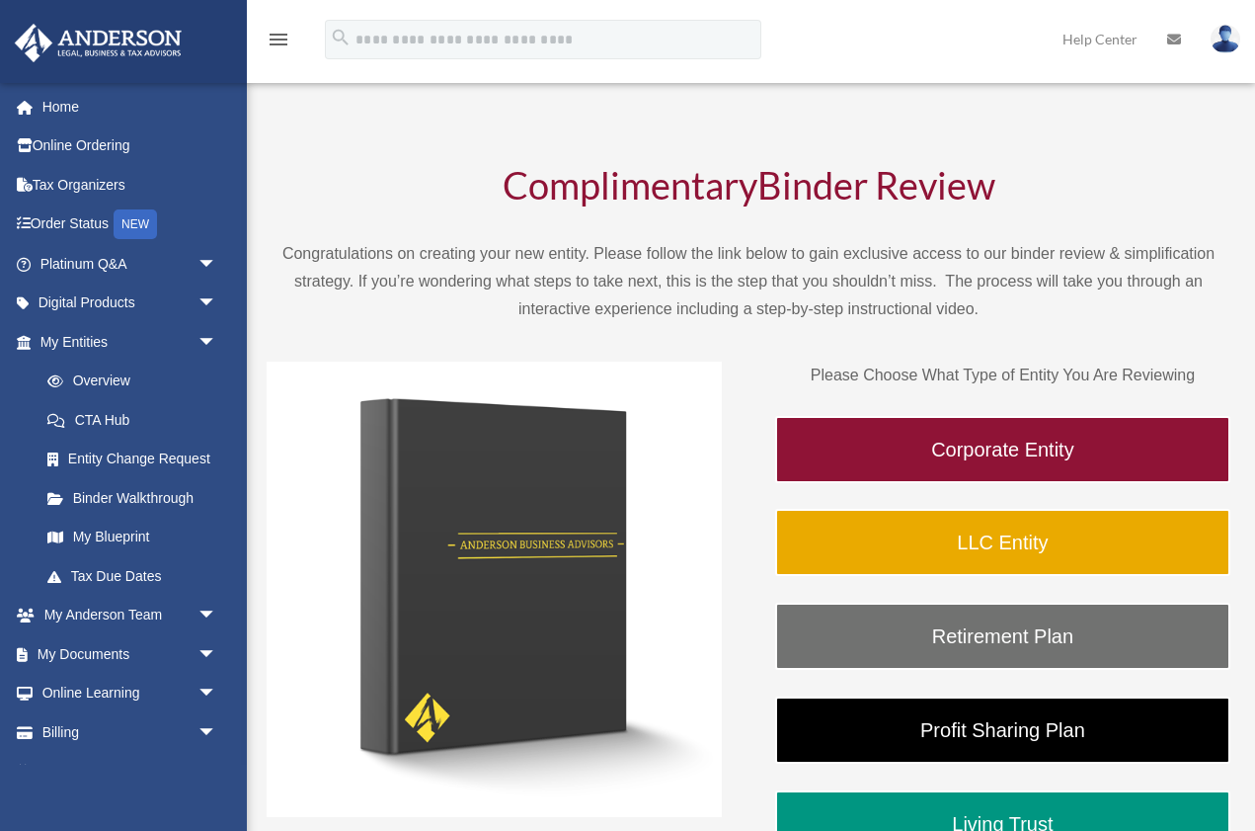
scroll to position [398, 0]
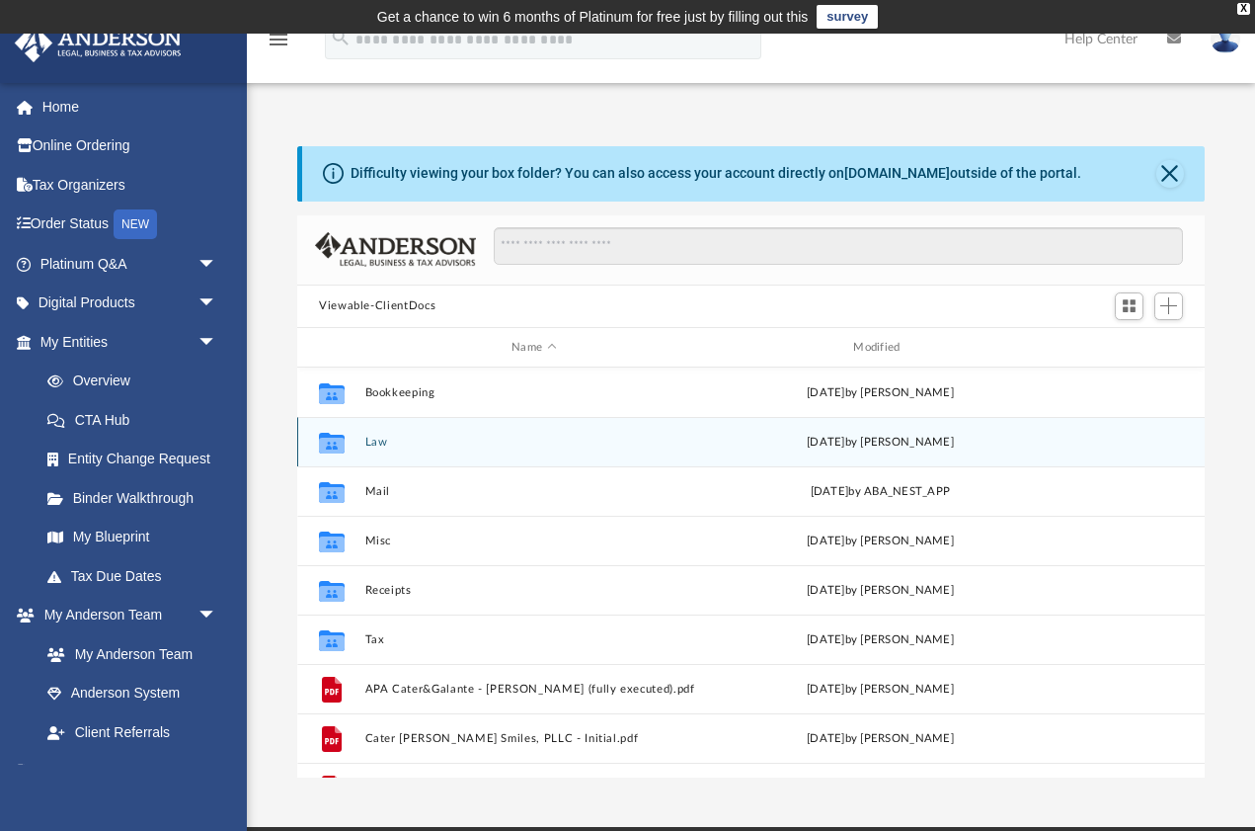
click at [366, 444] on button "Law" at bounding box center [534, 442] width 338 height 13
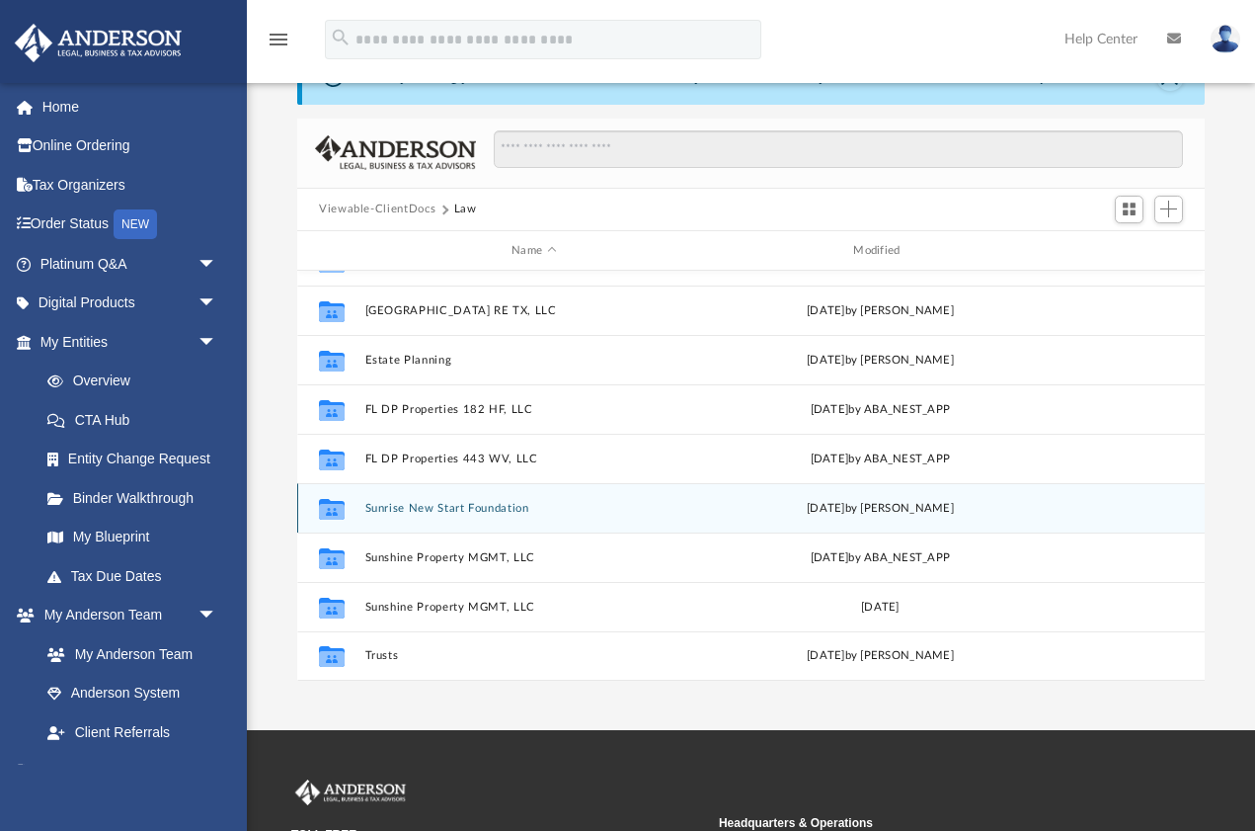
scroll to position [98, 0]
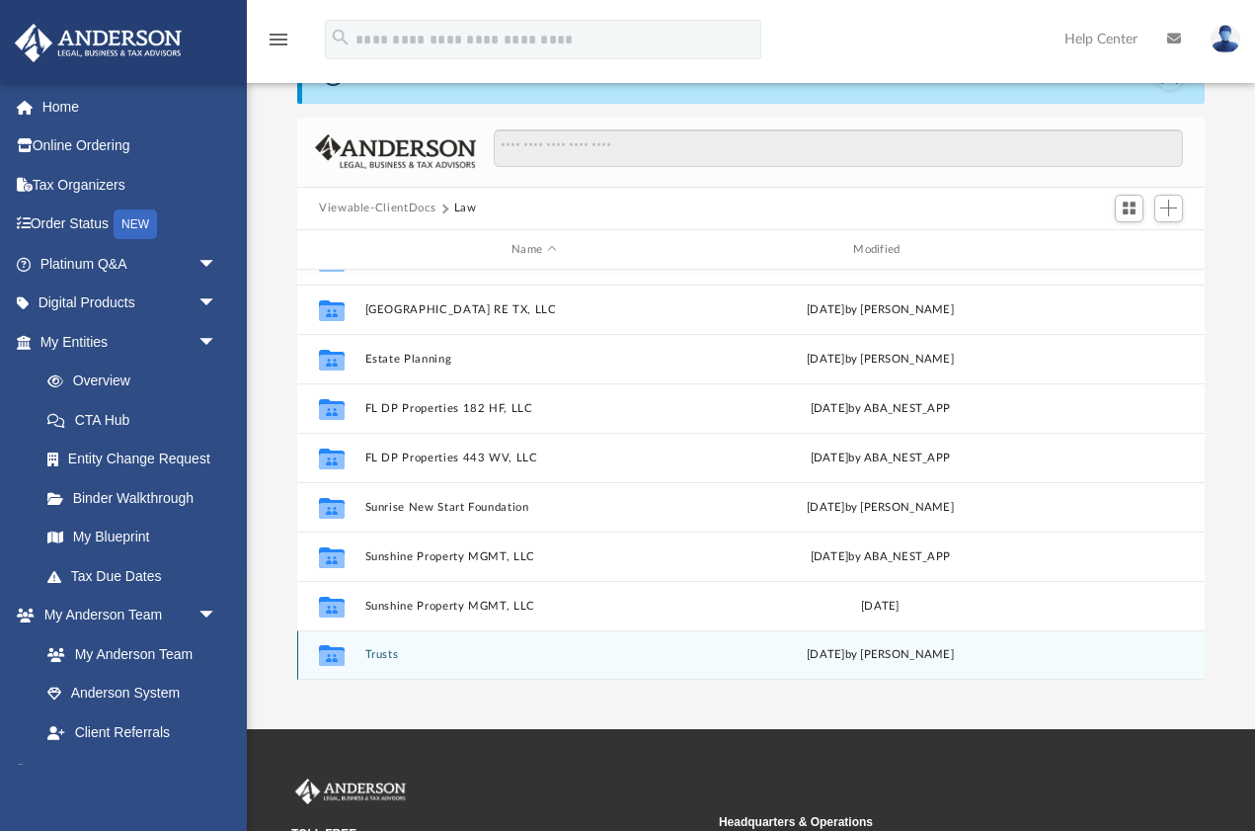
click at [383, 656] on button "Trusts" at bounding box center [534, 655] width 338 height 13
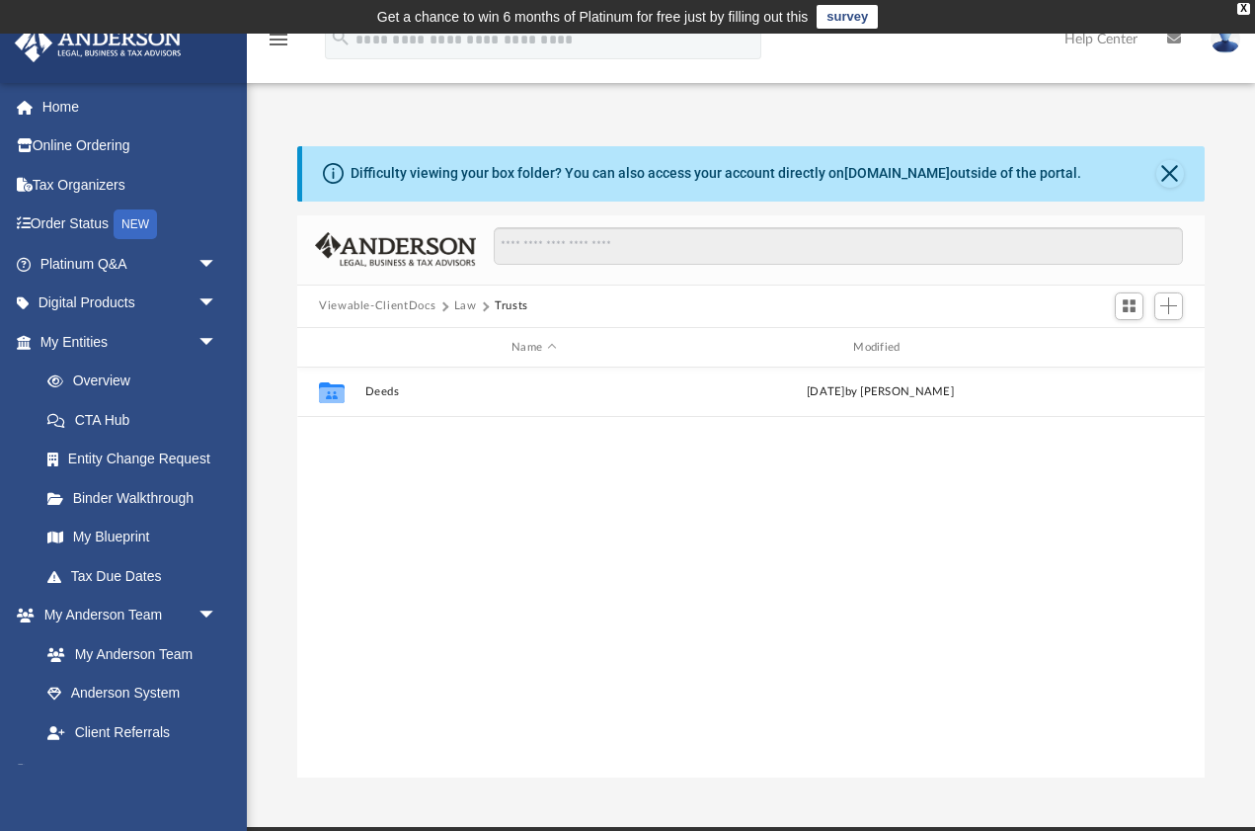
scroll to position [0, 0]
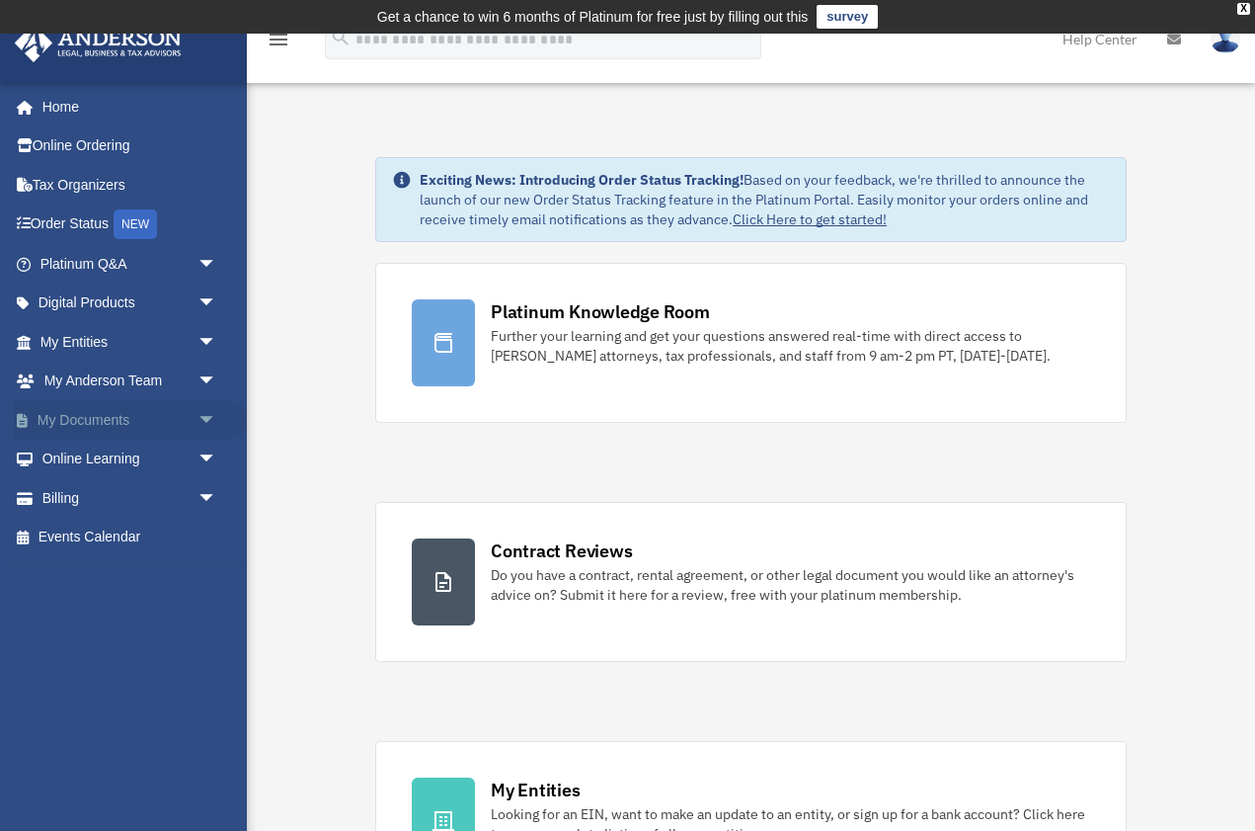
click at [172, 423] on link "My Documents arrow_drop_down" at bounding box center [130, 420] width 233 height 40
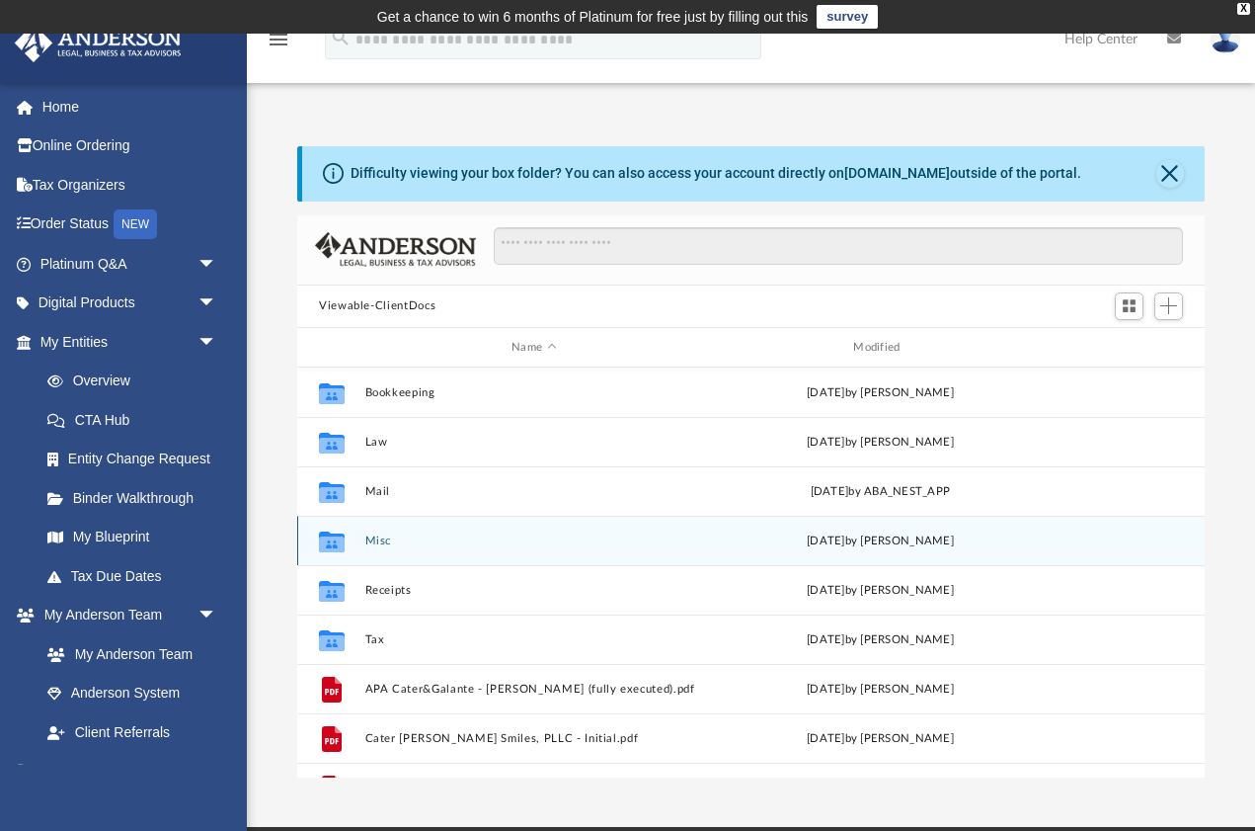
click at [372, 535] on button "Misc" at bounding box center [534, 540] width 338 height 13
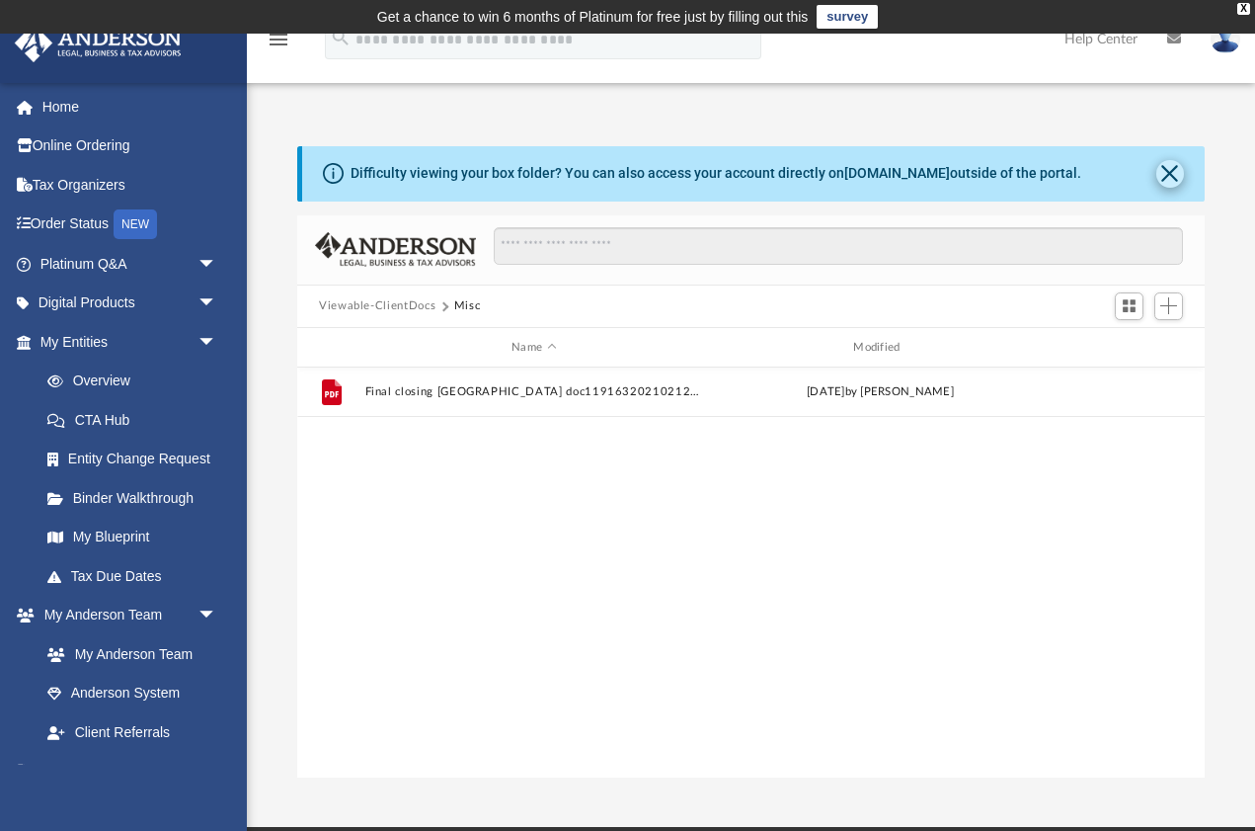
click at [1170, 182] on button "Close" at bounding box center [1170, 174] width 28 height 28
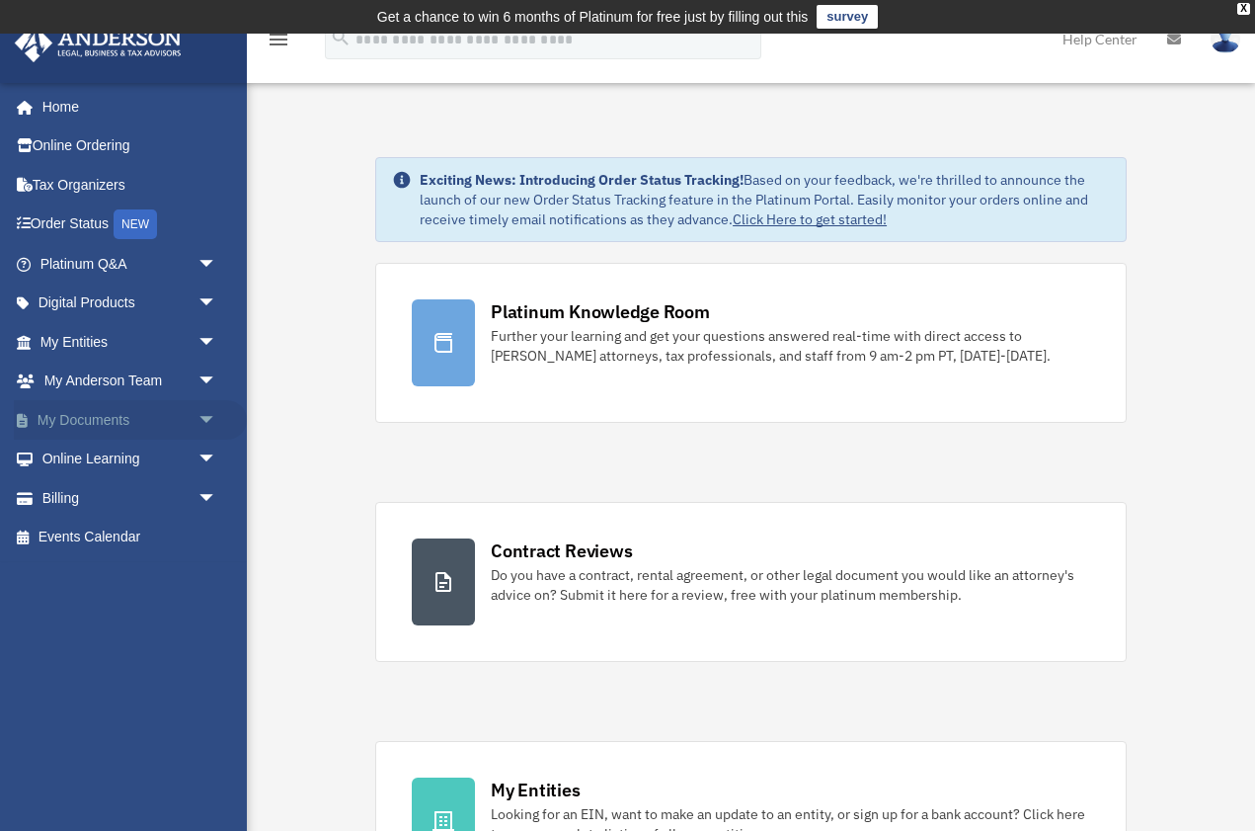
click at [205, 417] on span "arrow_drop_down" at bounding box center [218, 420] width 40 height 40
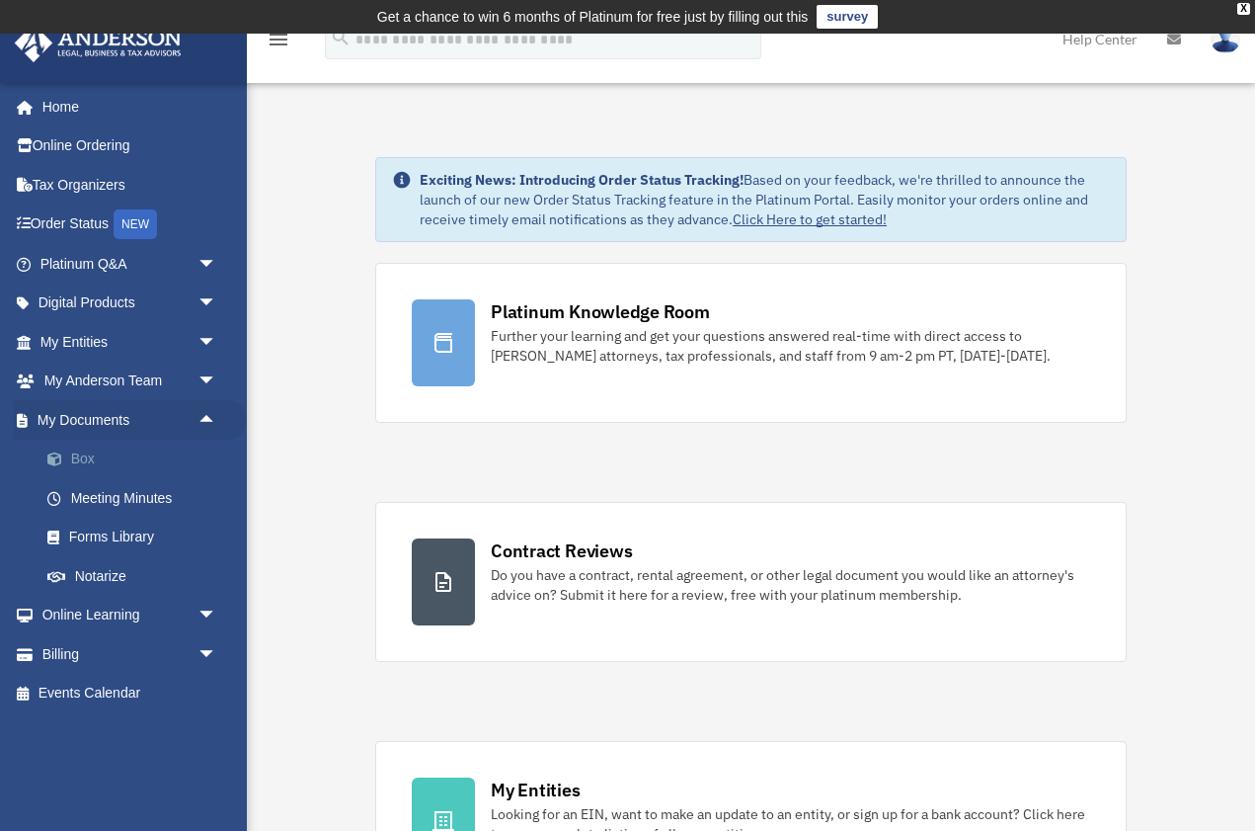
click at [86, 456] on link "Box" at bounding box center [137, 459] width 219 height 40
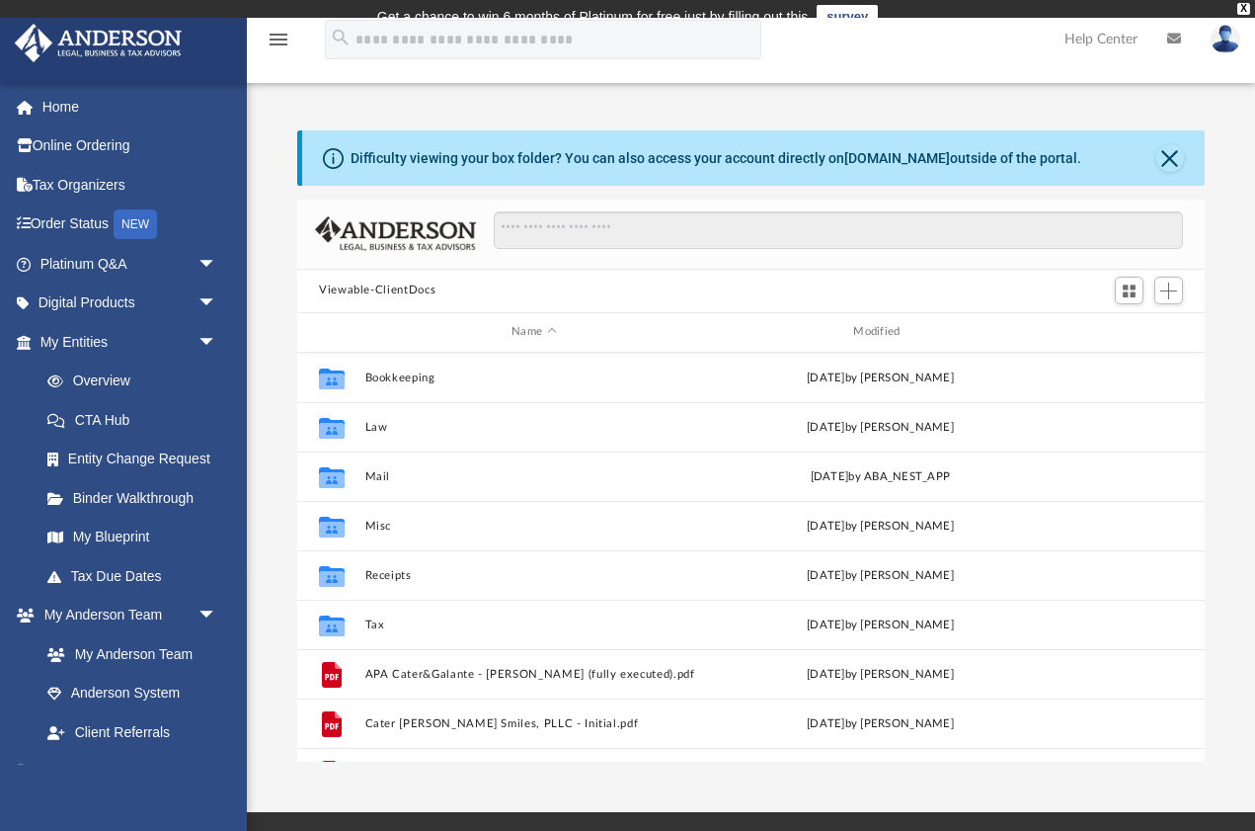
scroll to position [449, 908]
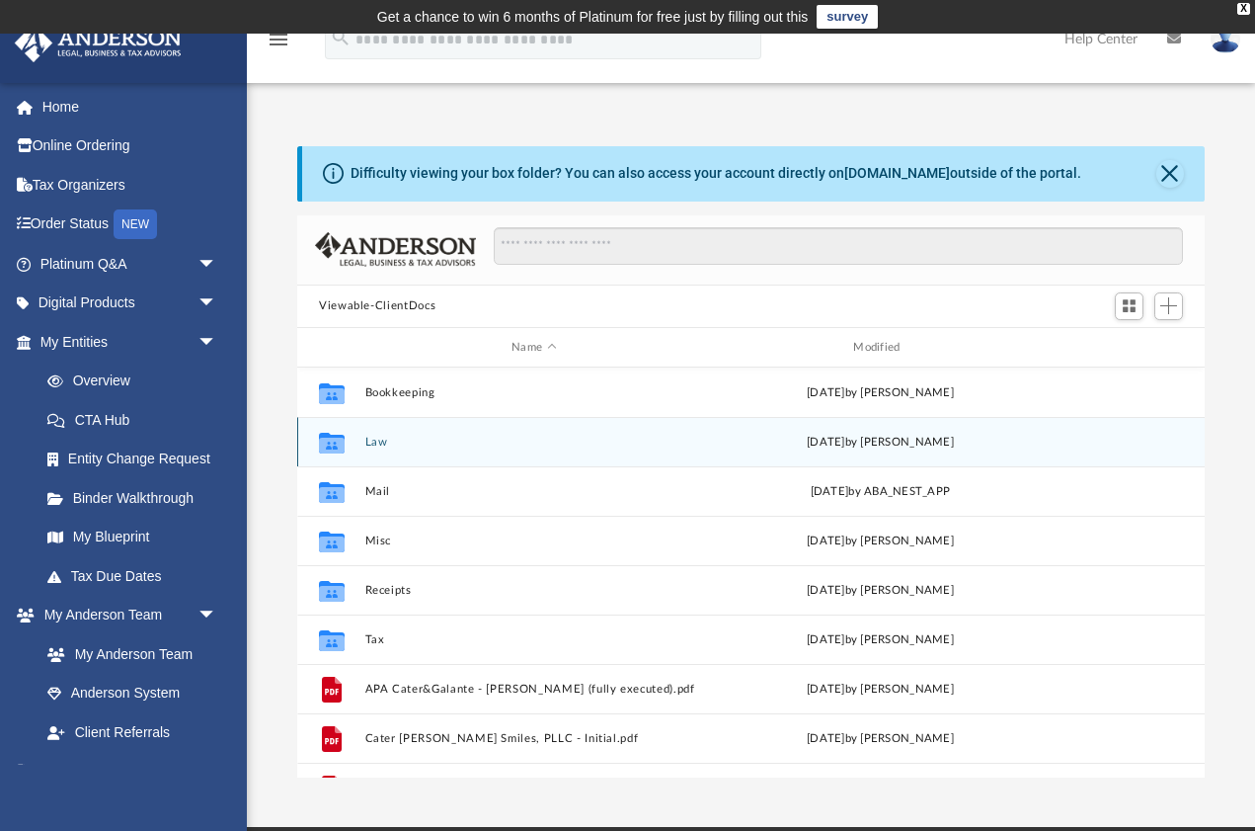
click at [385, 446] on button "Law" at bounding box center [534, 442] width 338 height 13
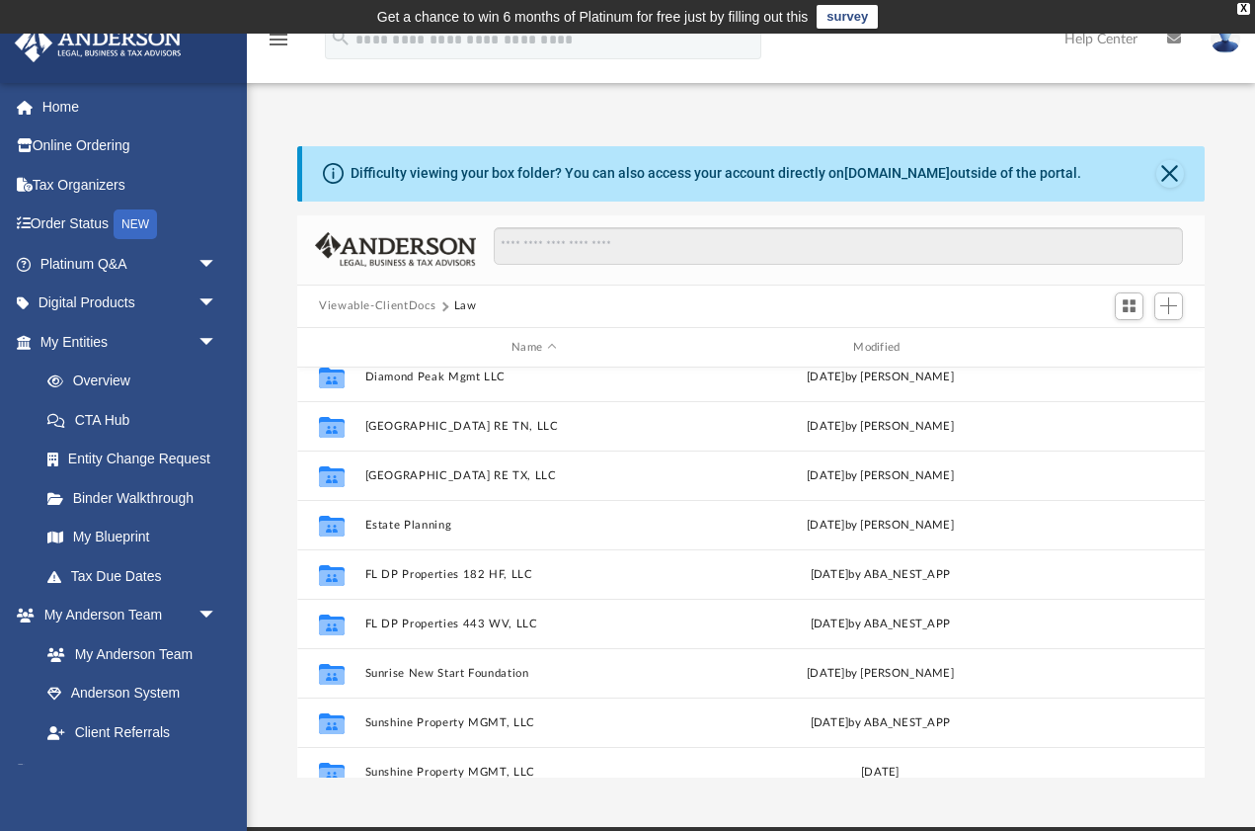
scroll to position [169, 0]
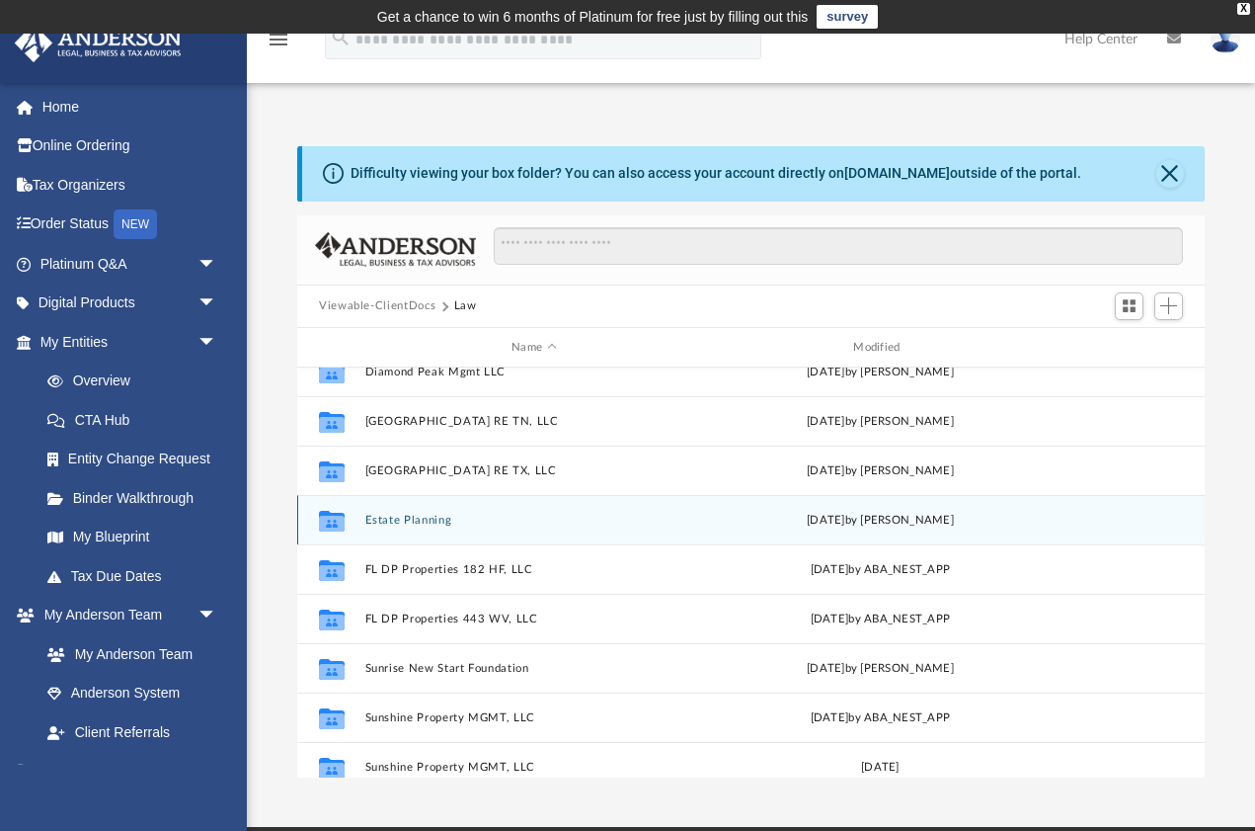
click at [407, 521] on button "Estate Planning" at bounding box center [534, 520] width 338 height 13
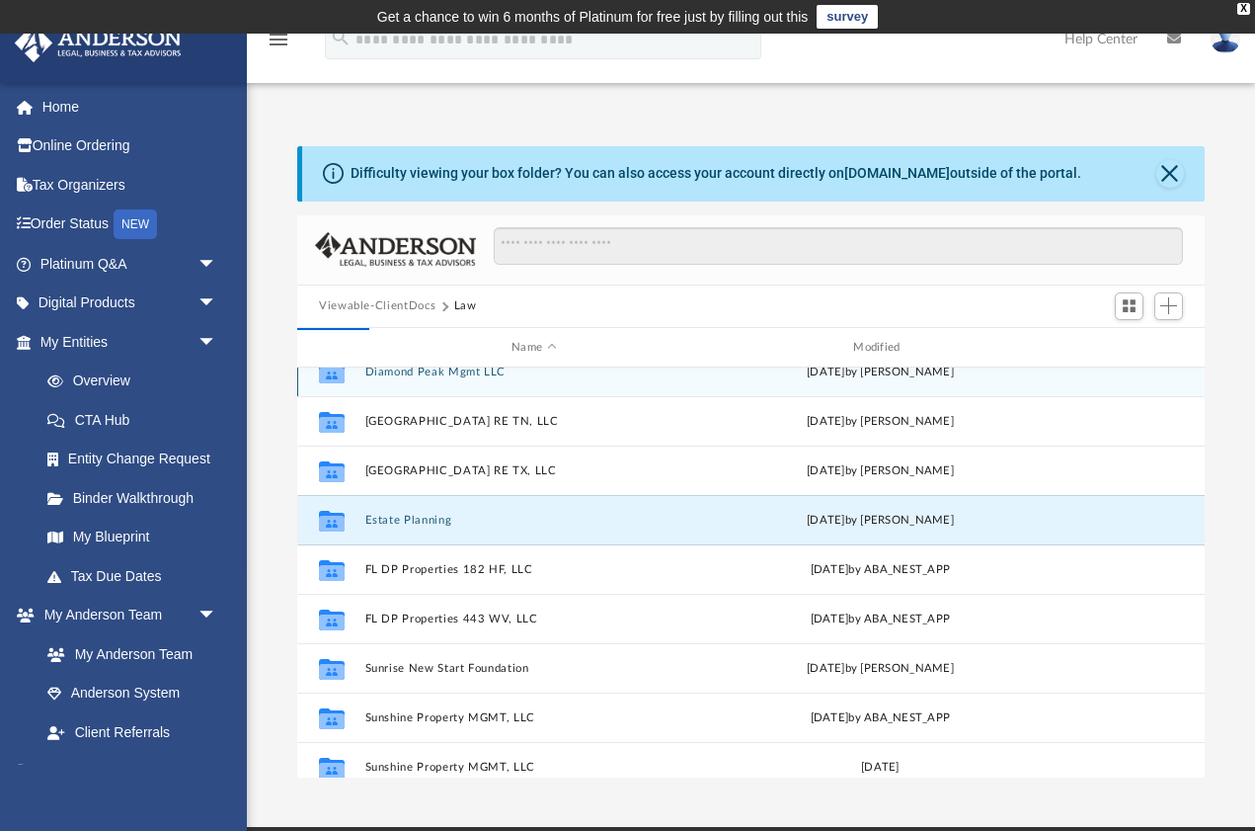
scroll to position [0, 0]
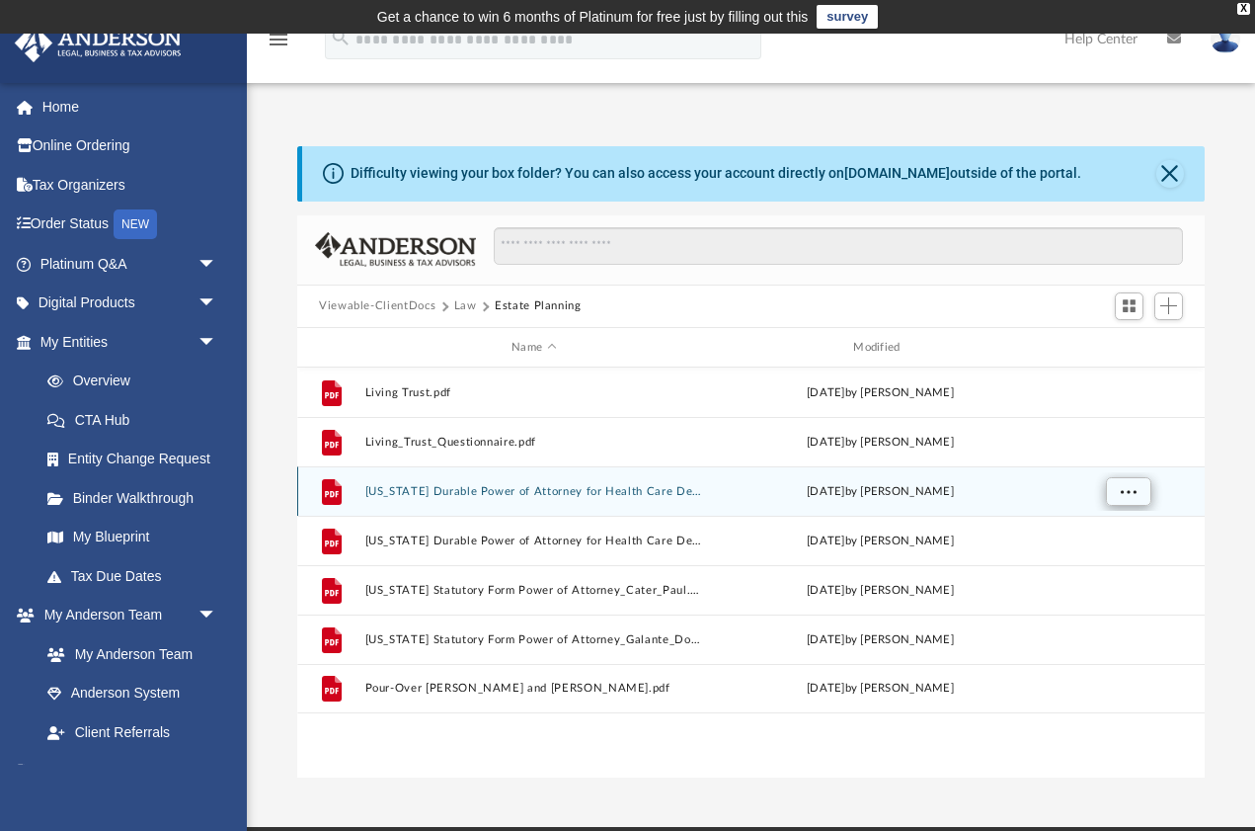
click at [1135, 490] on span "More options" at bounding box center [1129, 491] width 16 height 11
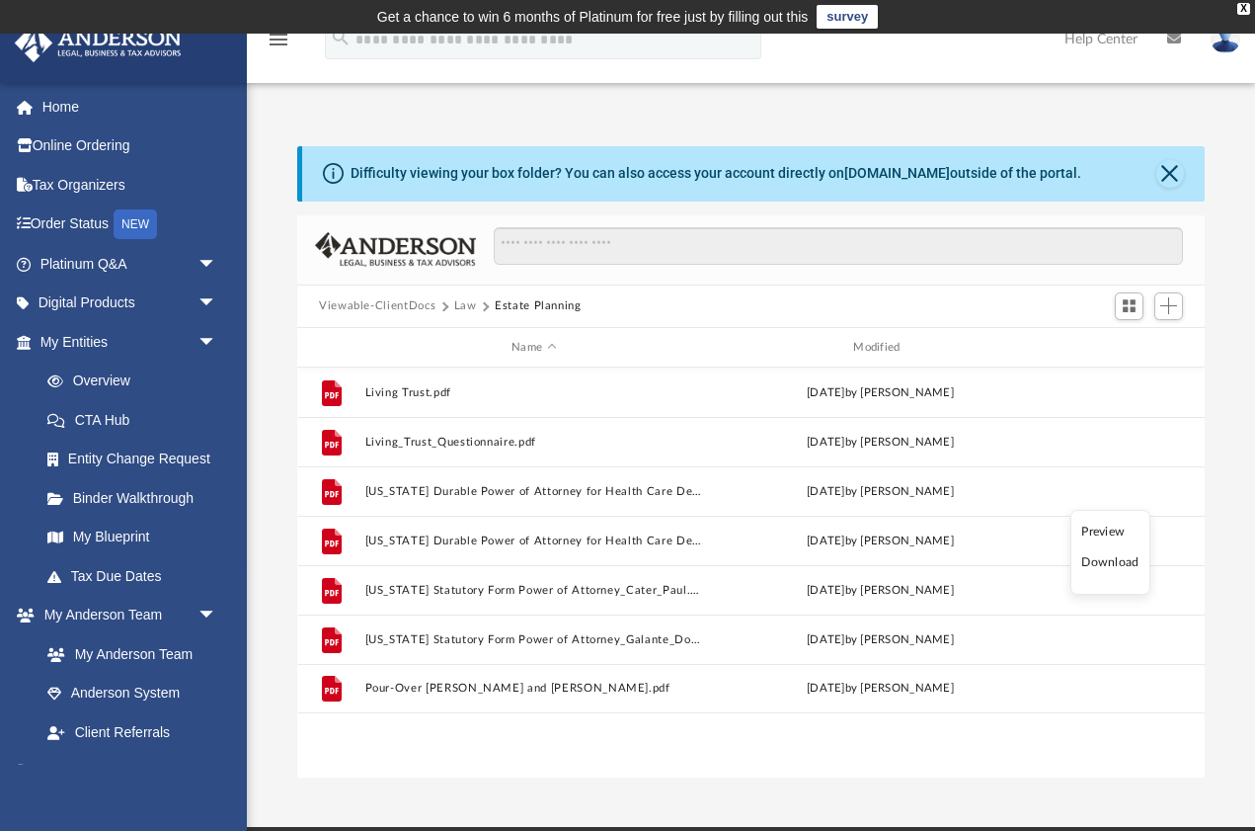
click at [1119, 563] on li "Download" at bounding box center [1109, 562] width 57 height 21
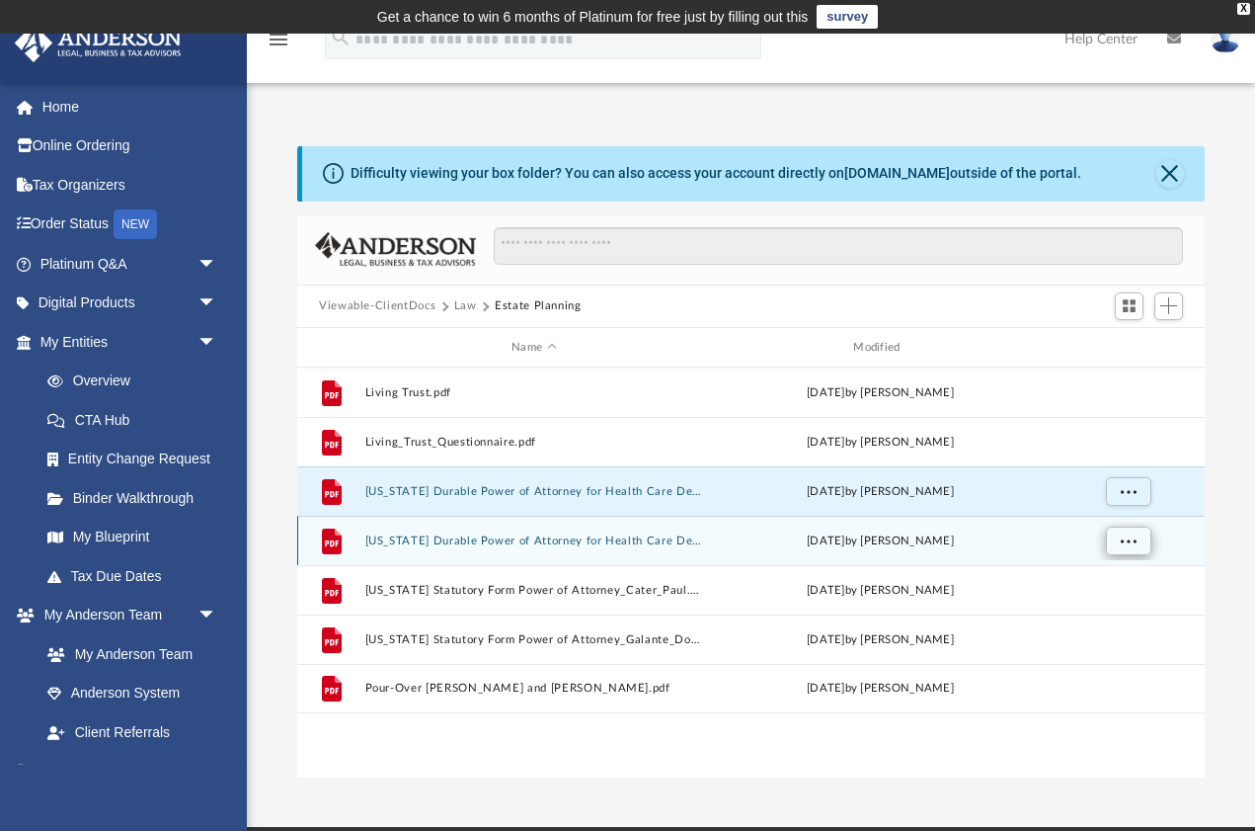
click at [1133, 541] on span "More options" at bounding box center [1129, 540] width 16 height 11
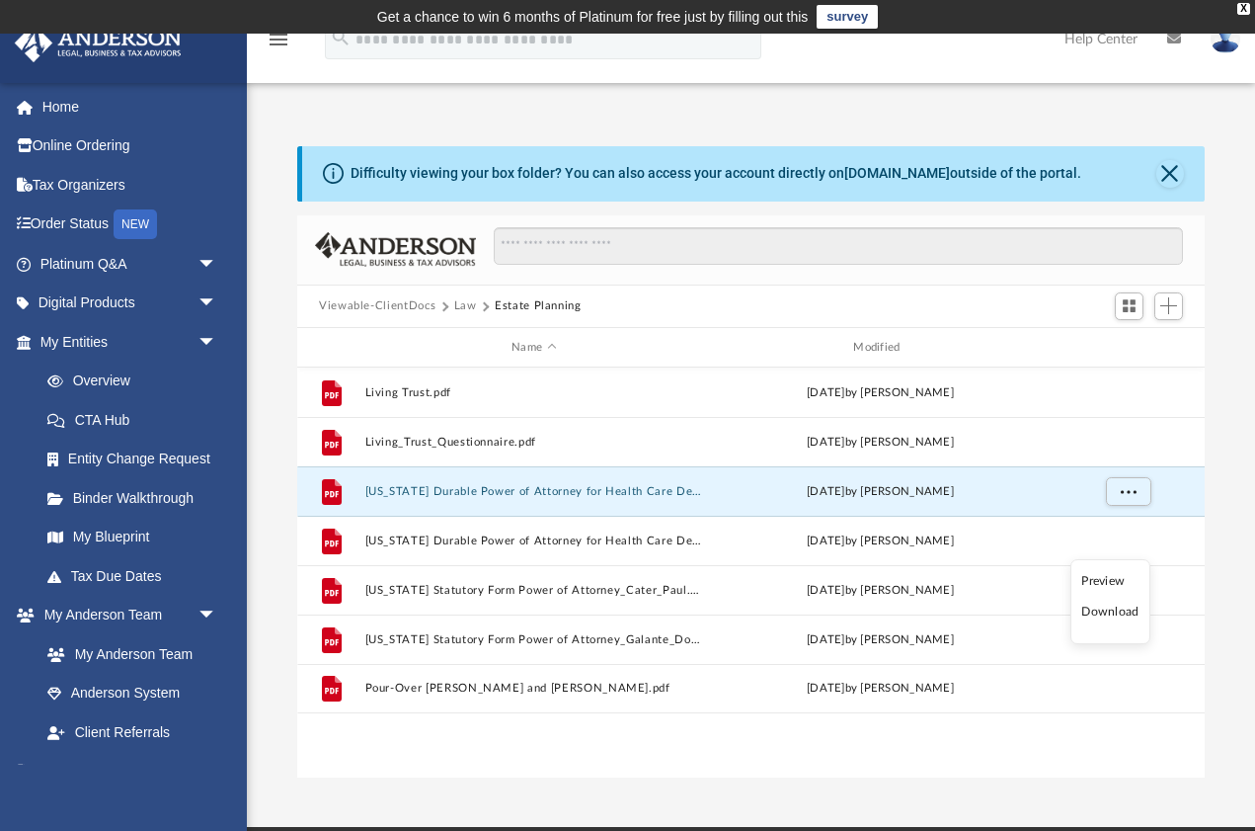
click at [1122, 614] on li "Download" at bounding box center [1109, 611] width 57 height 21
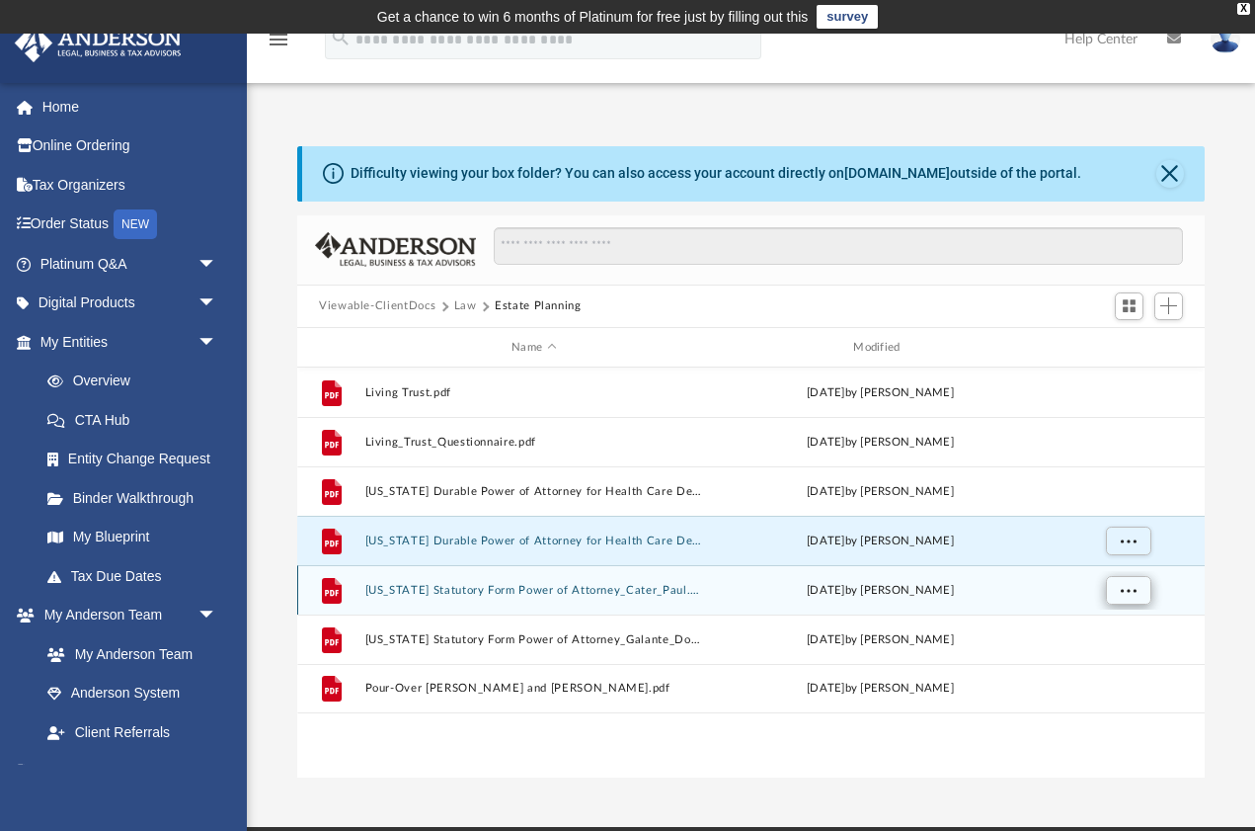
click at [1129, 591] on span "More options" at bounding box center [1129, 590] width 16 height 11
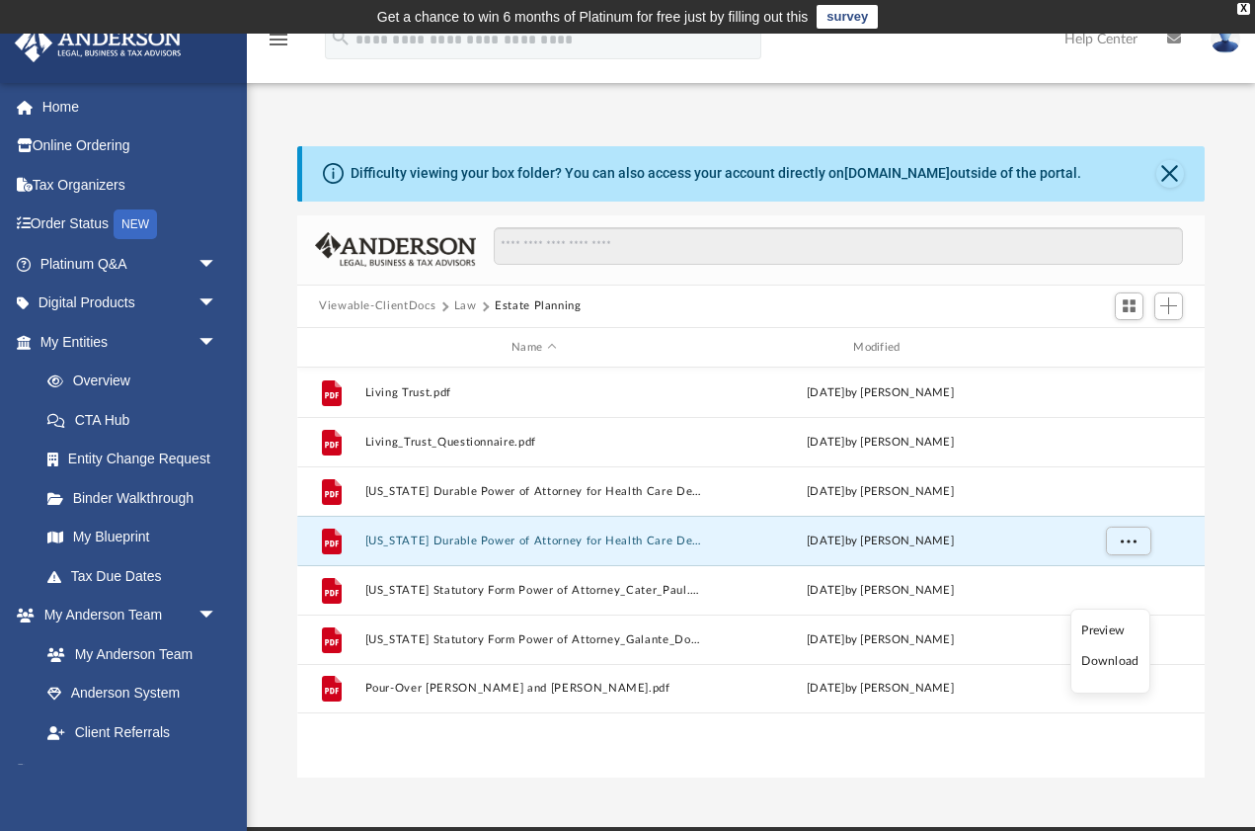
click at [1128, 665] on li "Download" at bounding box center [1109, 661] width 57 height 21
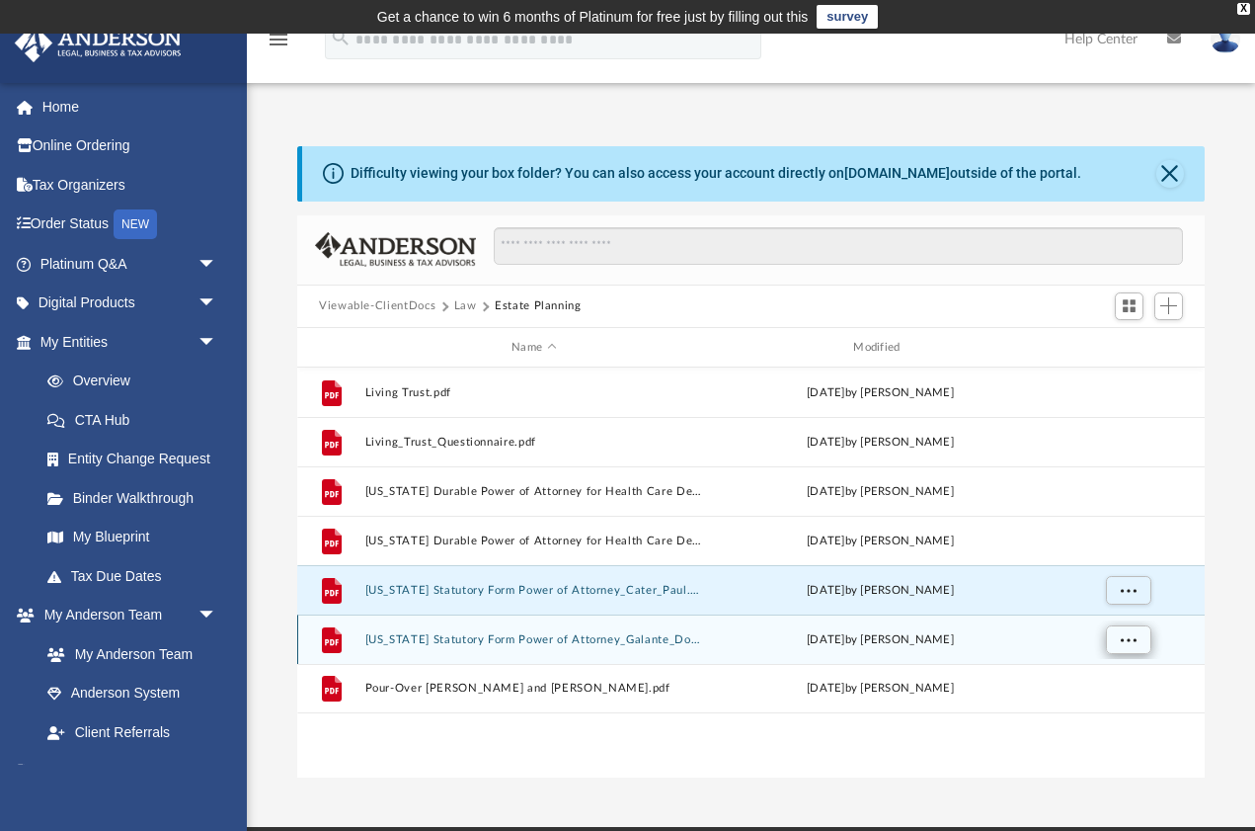
click at [1129, 640] on span "More options" at bounding box center [1129, 639] width 16 height 11
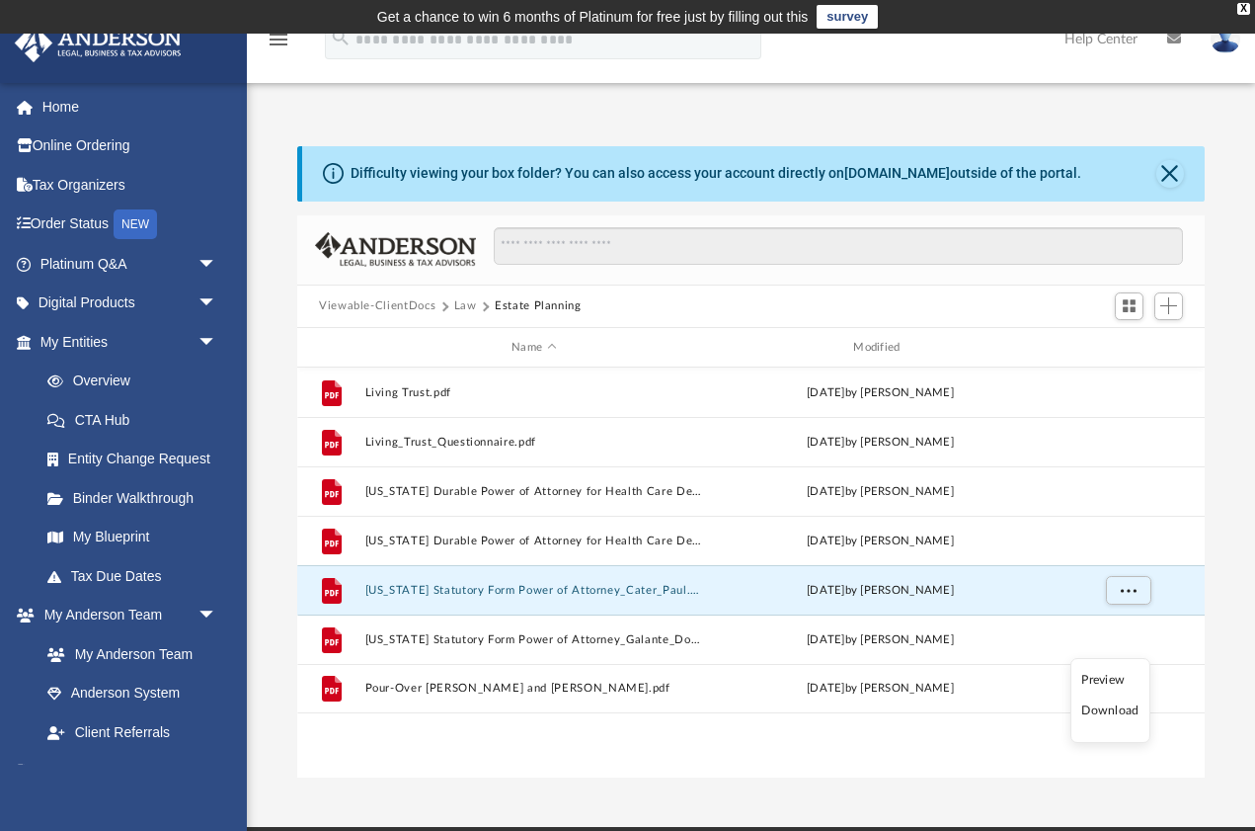
click at [1128, 711] on li "Download" at bounding box center [1109, 710] width 57 height 21
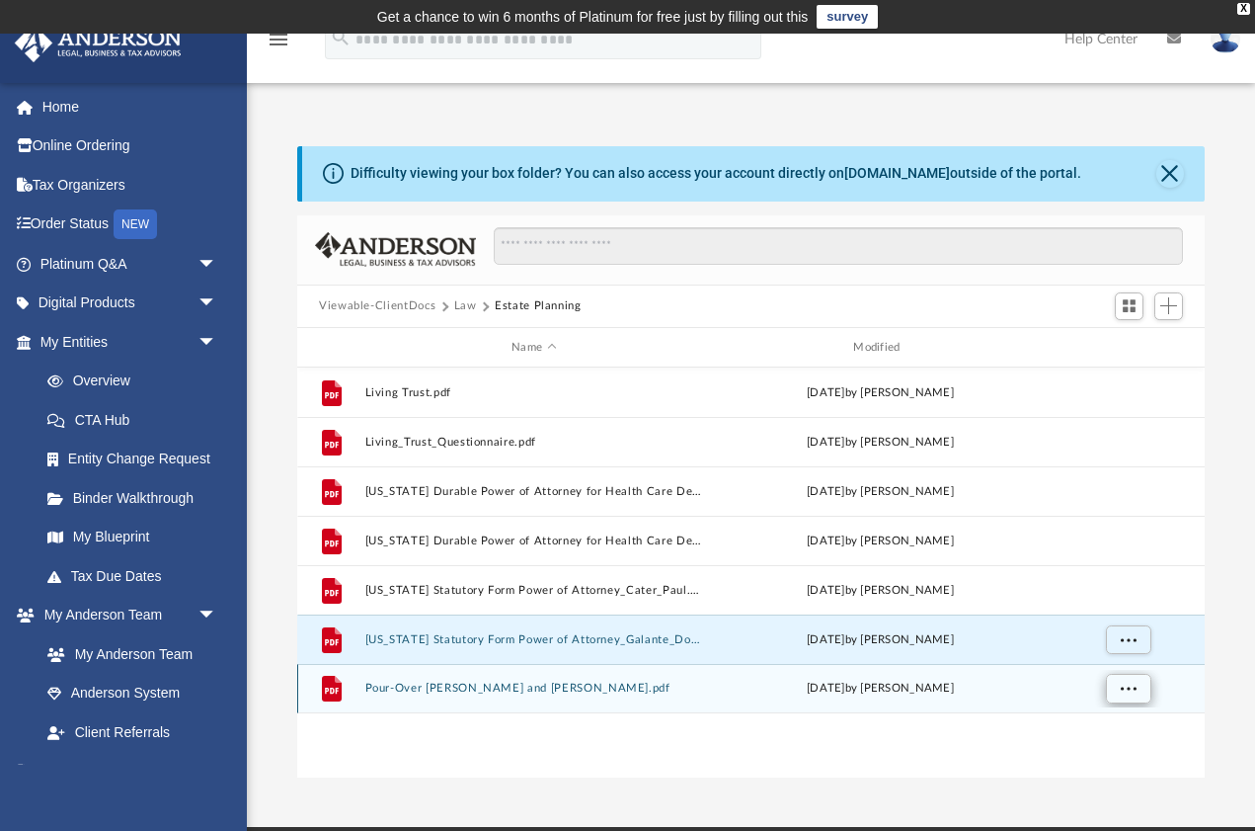
click at [1134, 690] on span "More options" at bounding box center [1129, 687] width 16 height 11
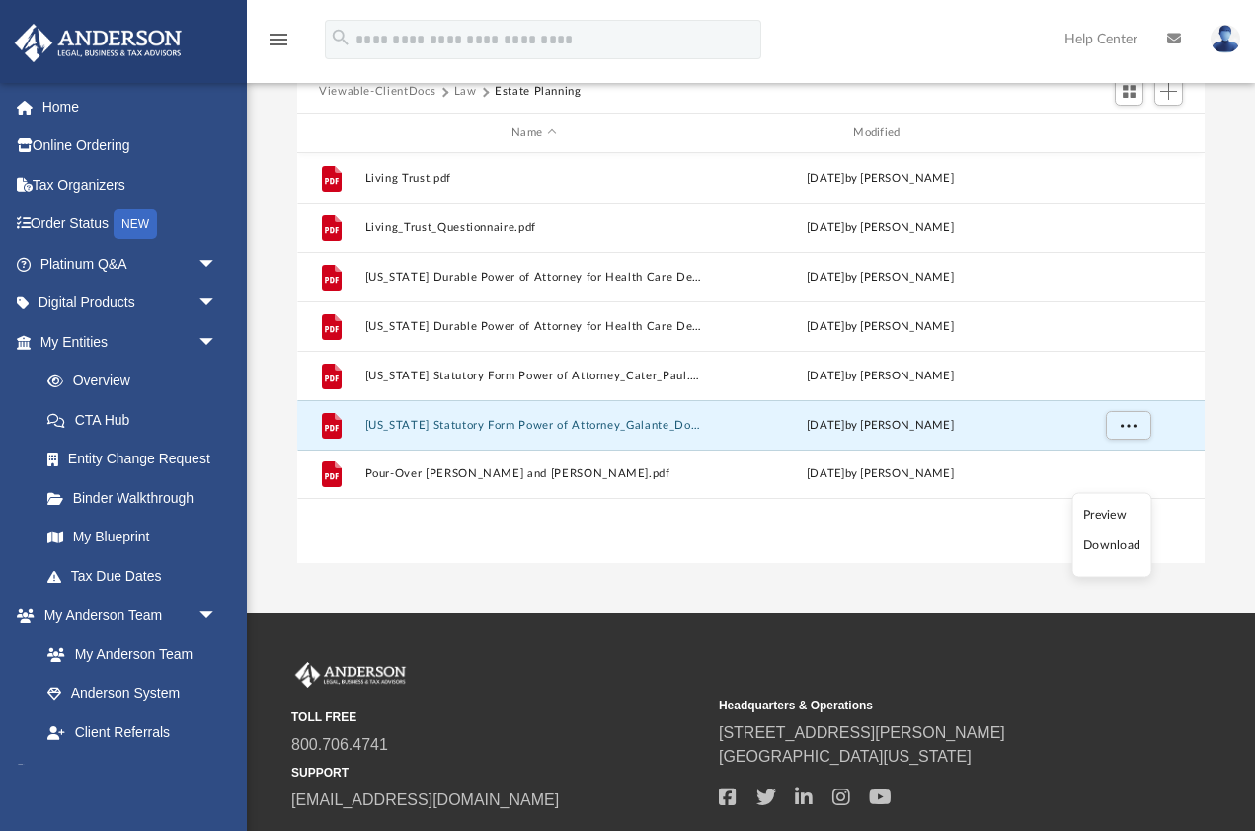
scroll to position [244, 0]
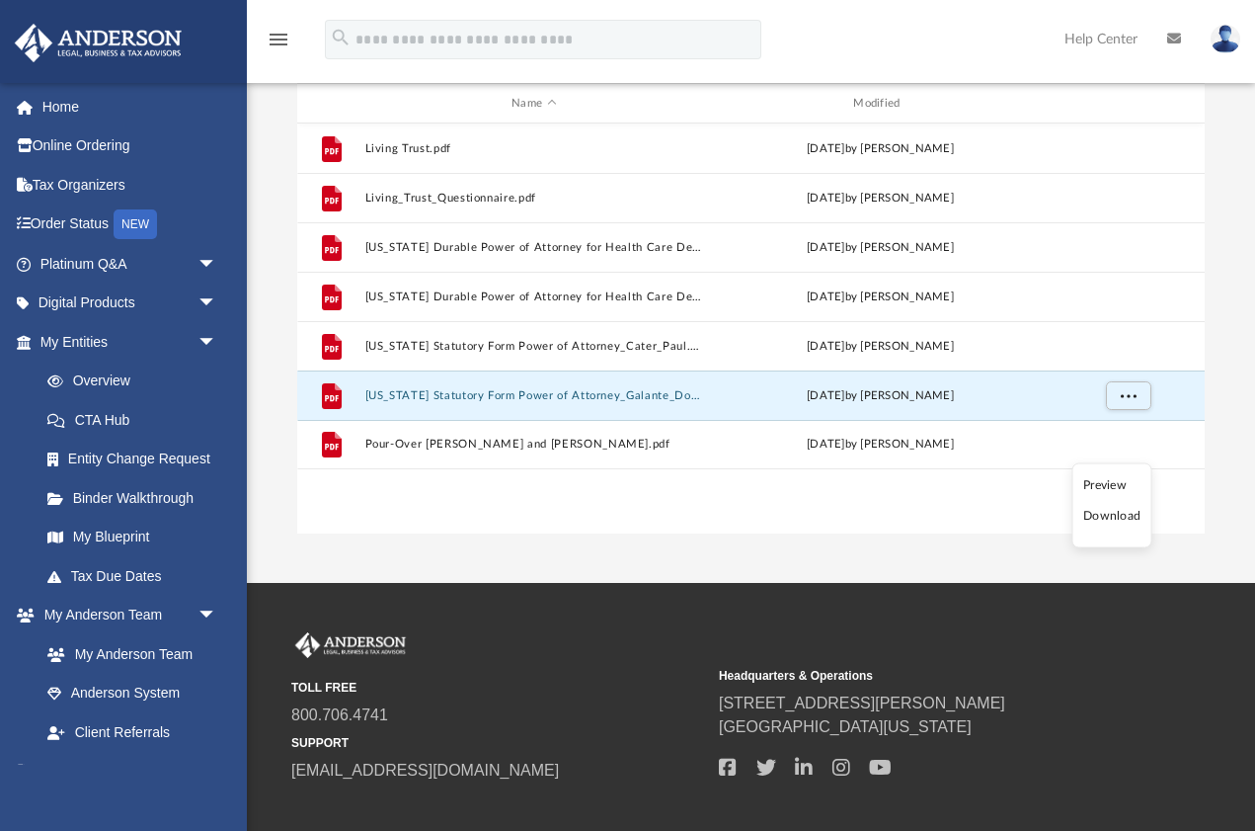
click at [1119, 519] on li "Download" at bounding box center [1111, 516] width 57 height 21
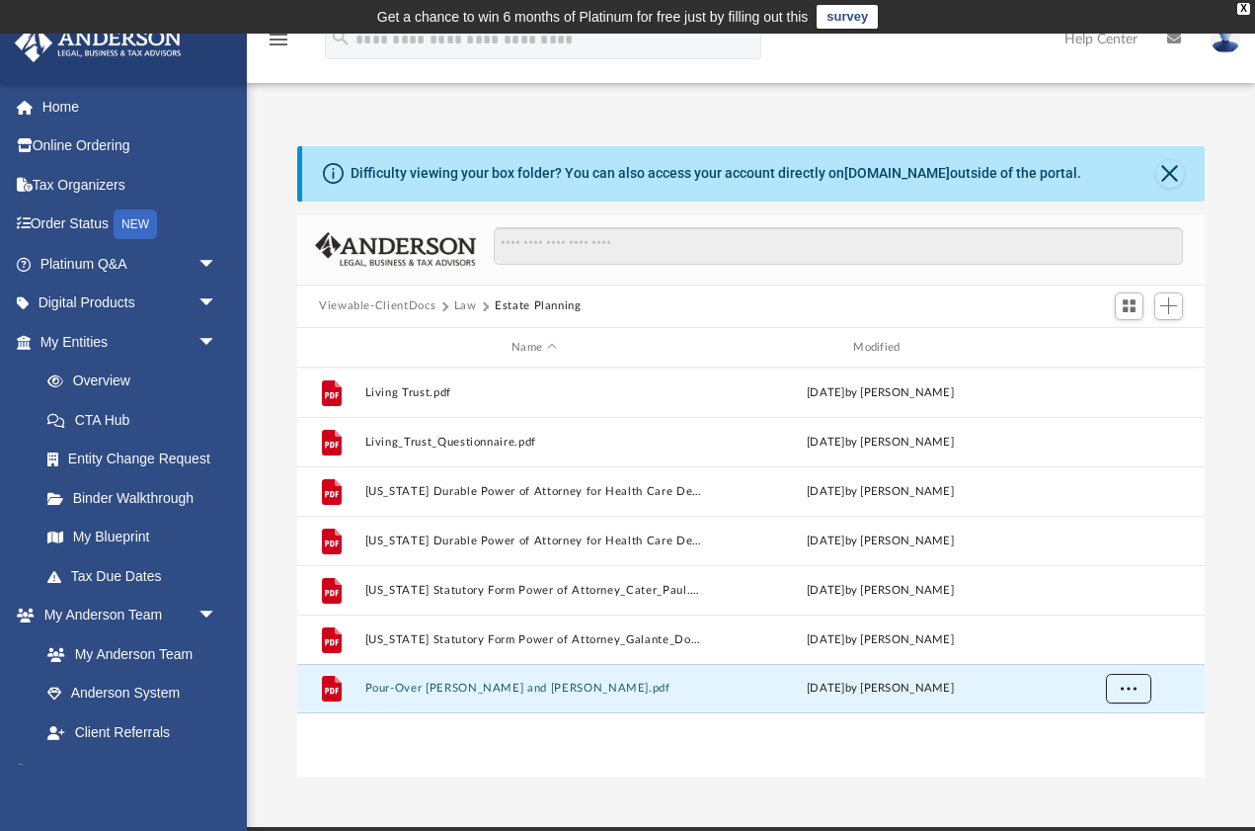
scroll to position [0, 0]
